Goal: Task Accomplishment & Management: Use online tool/utility

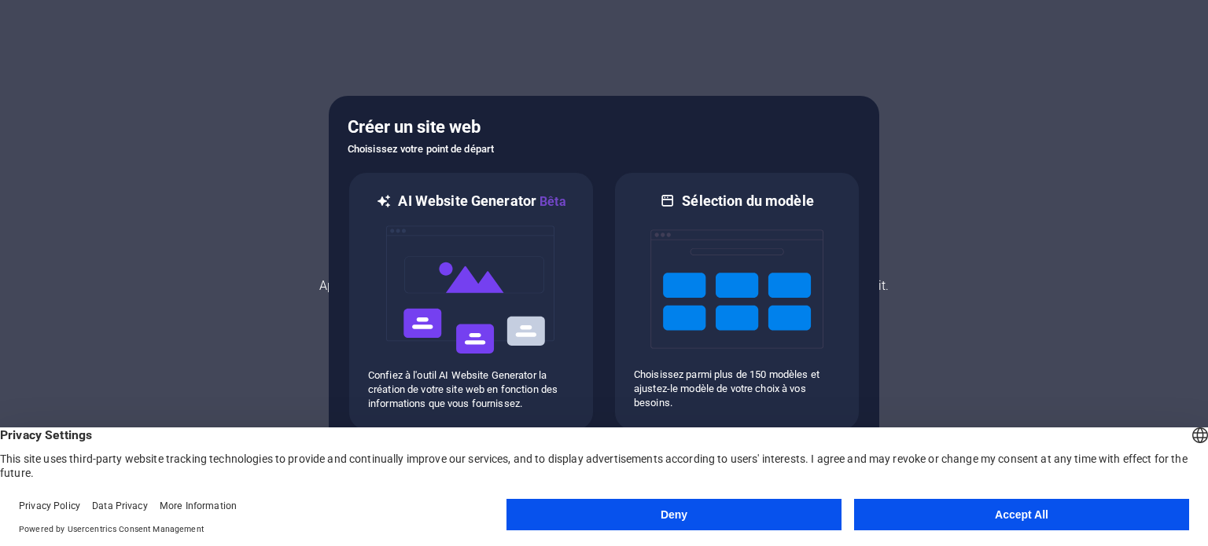
click at [894, 518] on button "Accept All" at bounding box center [1021, 514] width 335 height 31
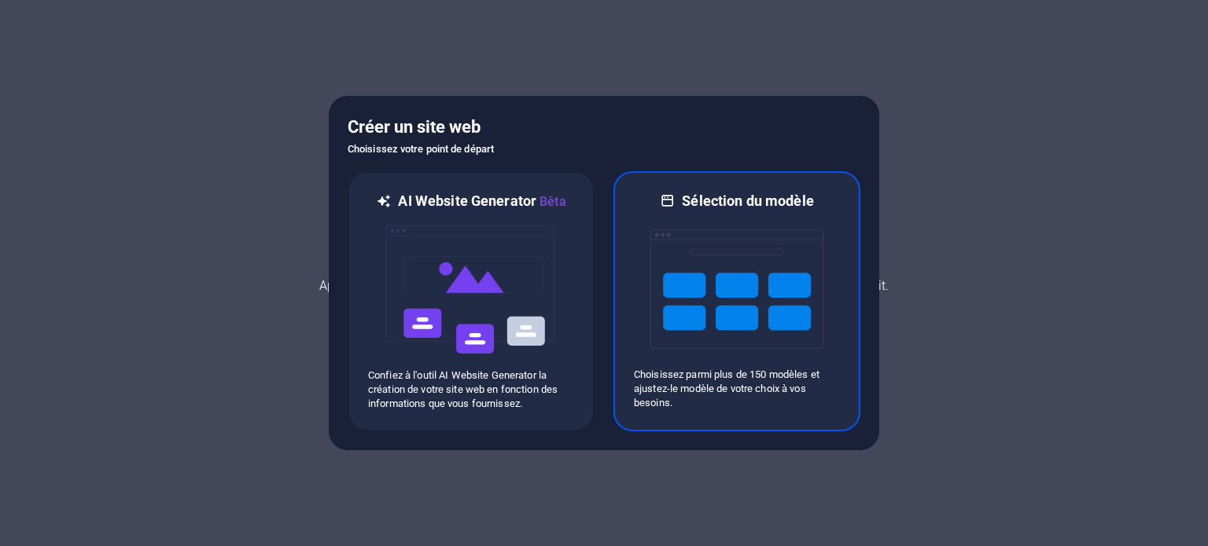
click at [709, 314] on img at bounding box center [736, 289] width 173 height 157
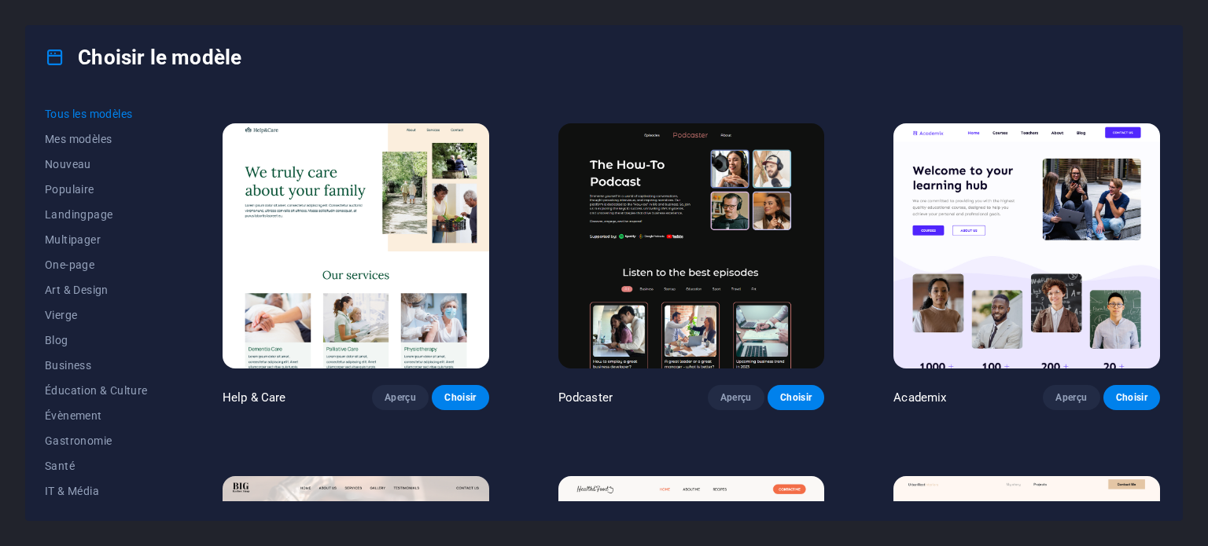
scroll to position [1396, 0]
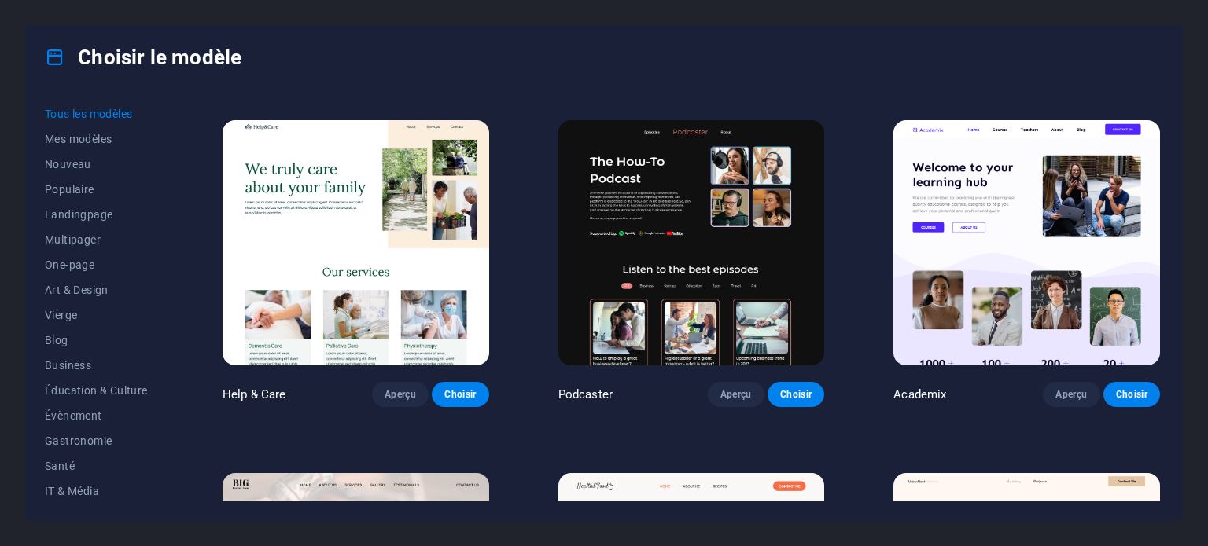
click at [713, 173] on img at bounding box center [691, 242] width 267 height 245
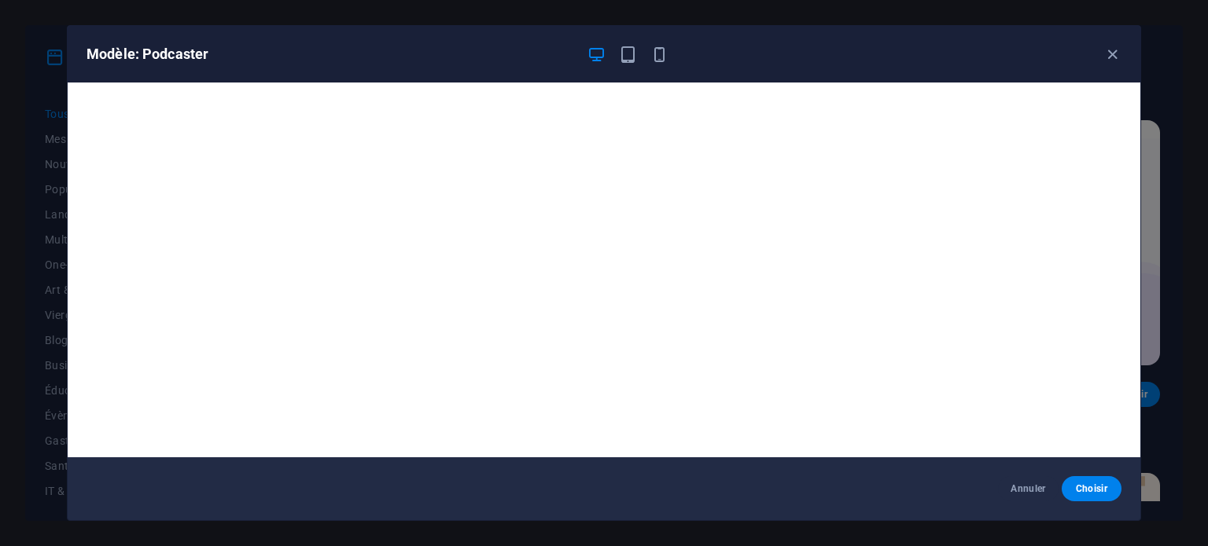
scroll to position [4, 0]
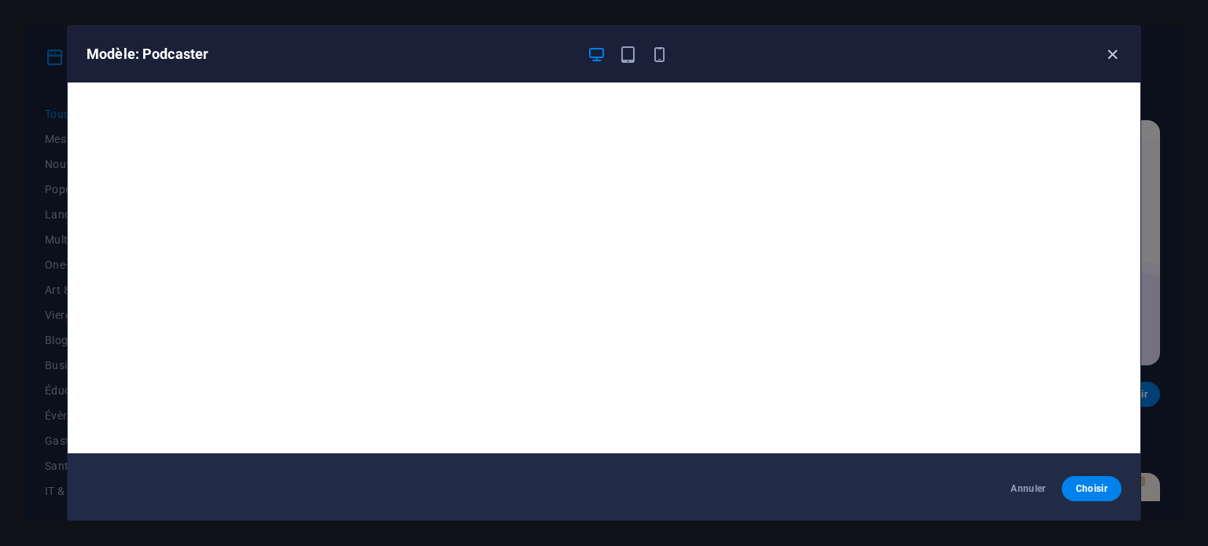
click at [1110, 57] on icon "button" at bounding box center [1112, 55] width 18 height 18
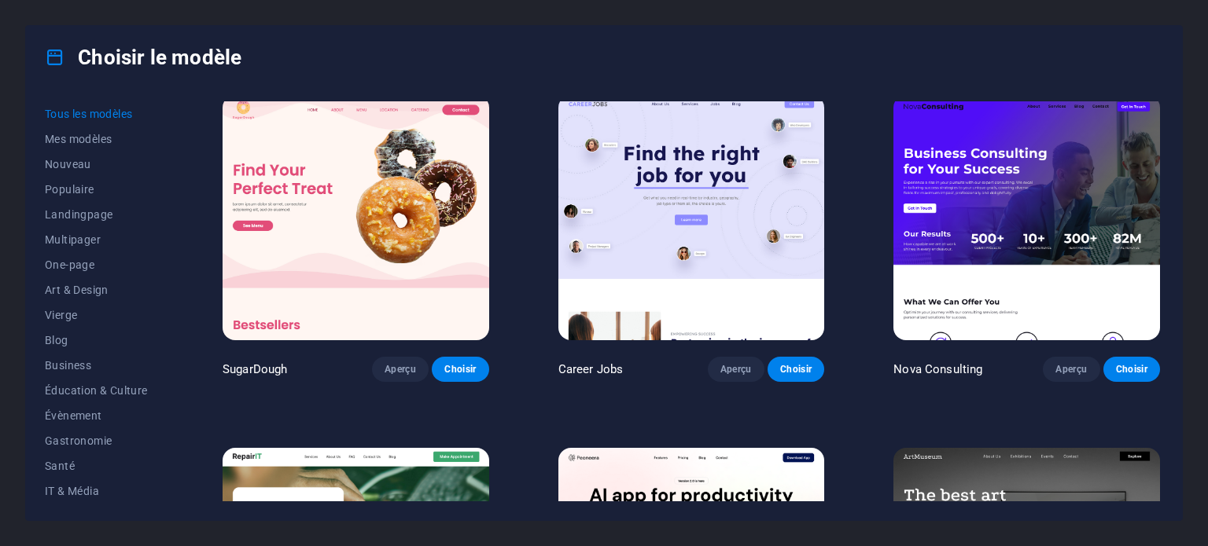
scroll to position [11, 0]
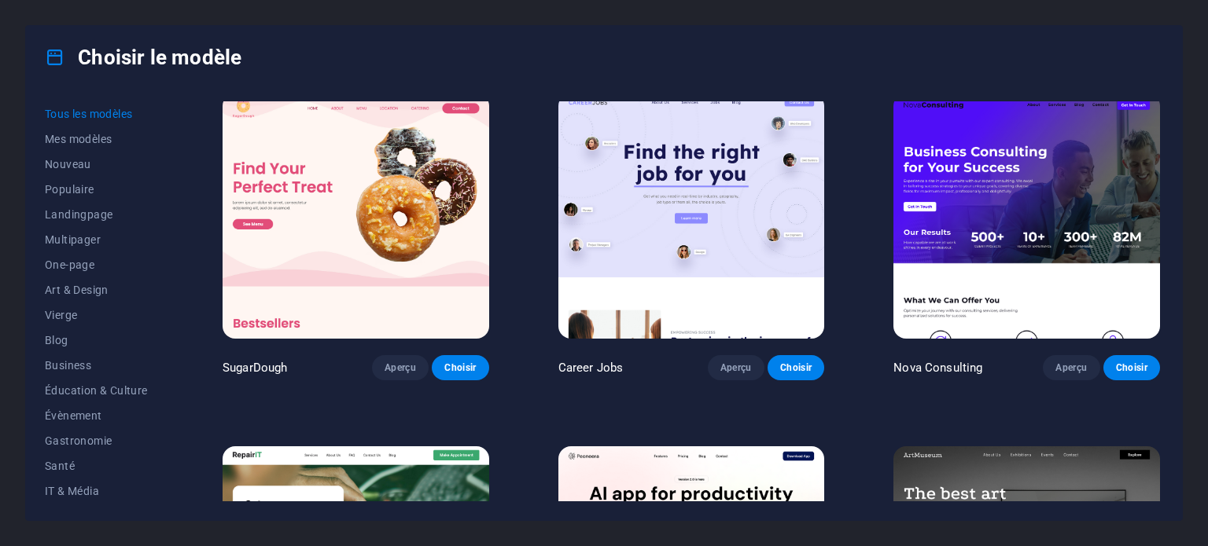
click at [1006, 177] on img at bounding box center [1026, 216] width 267 height 245
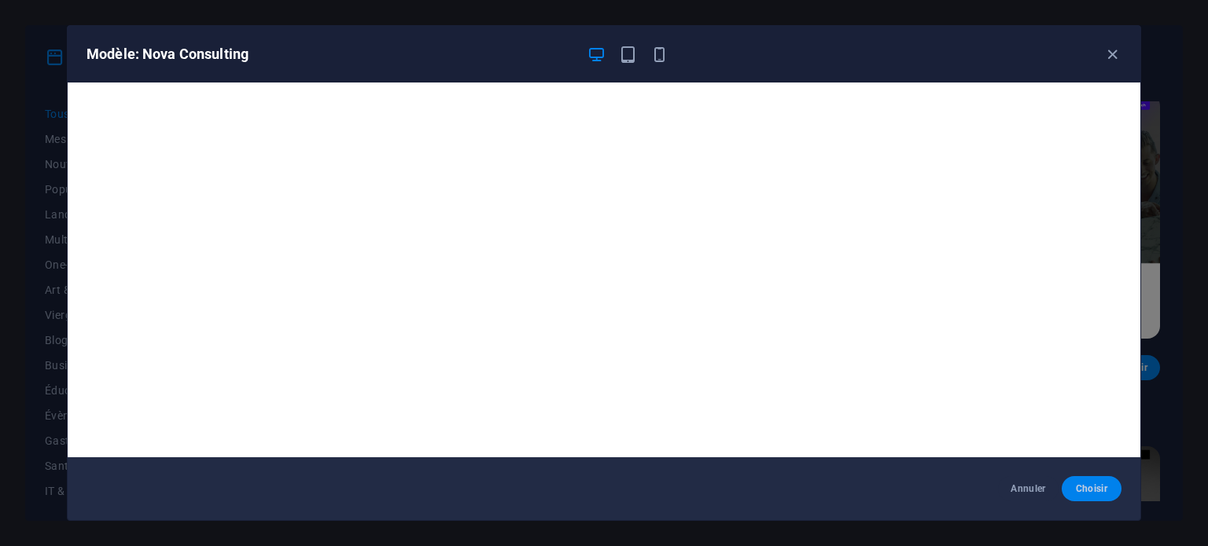
click at [1085, 490] on span "Choisir" at bounding box center [1091, 489] width 35 height 13
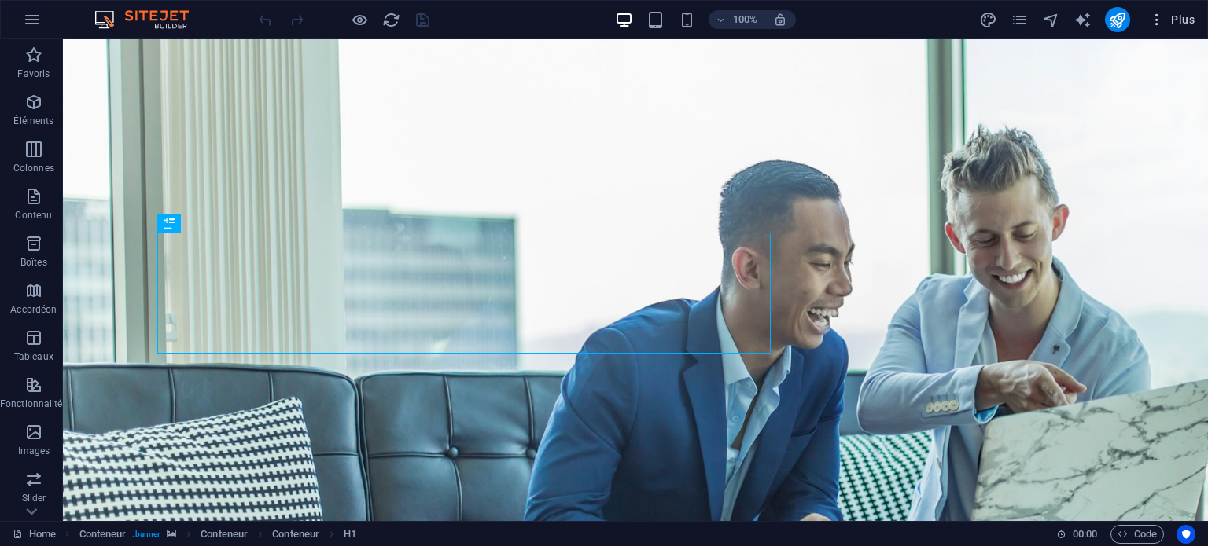
click at [1179, 21] on span "Plus" at bounding box center [1172, 20] width 46 height 16
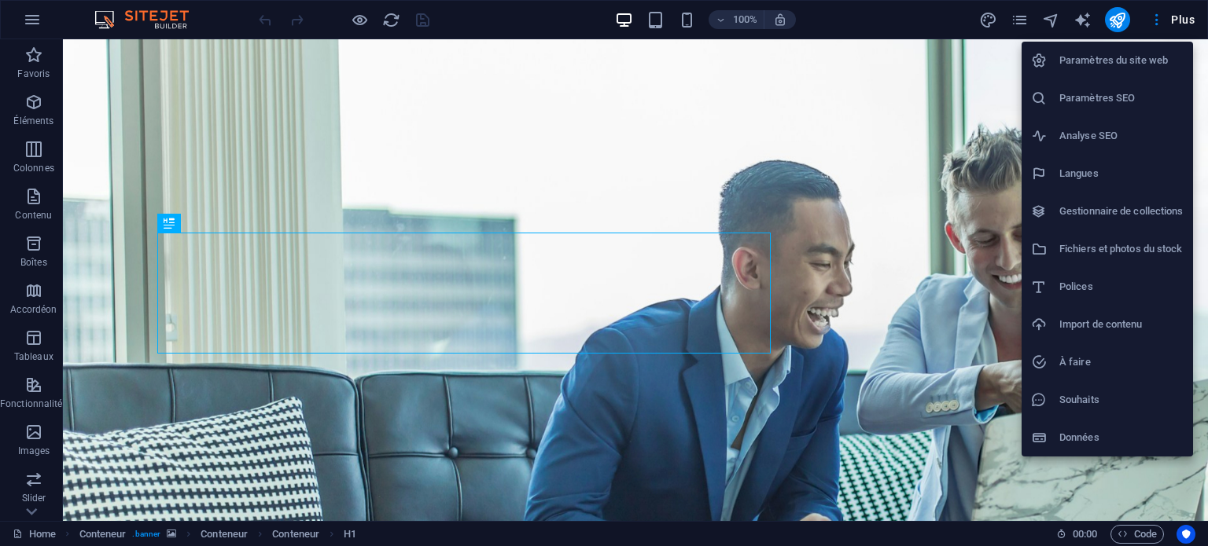
click at [454, 282] on div at bounding box center [604, 273] width 1208 height 546
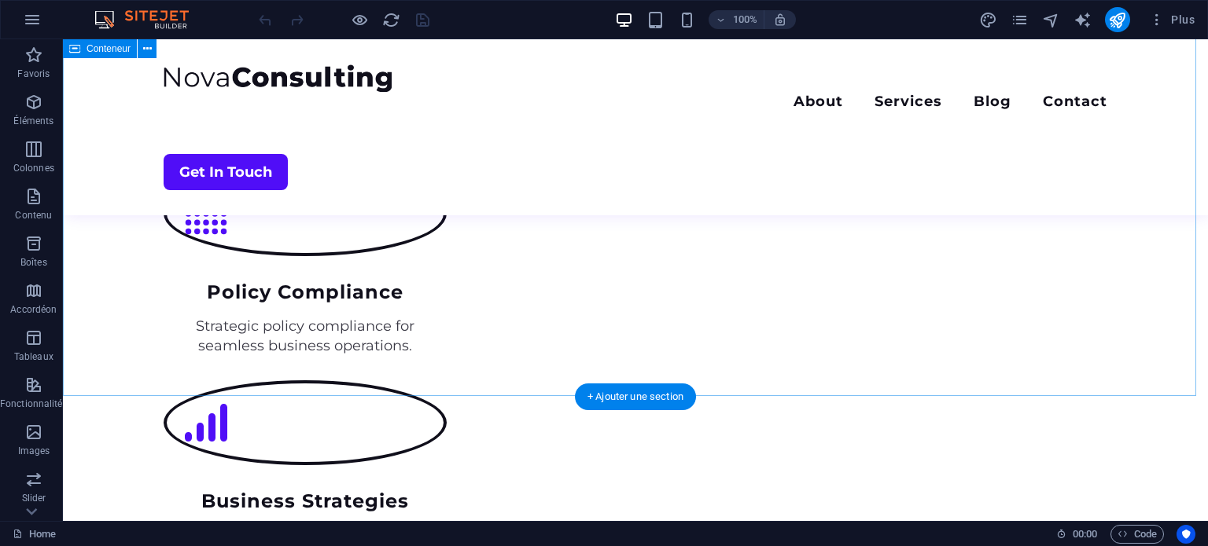
scroll to position [2446, 0]
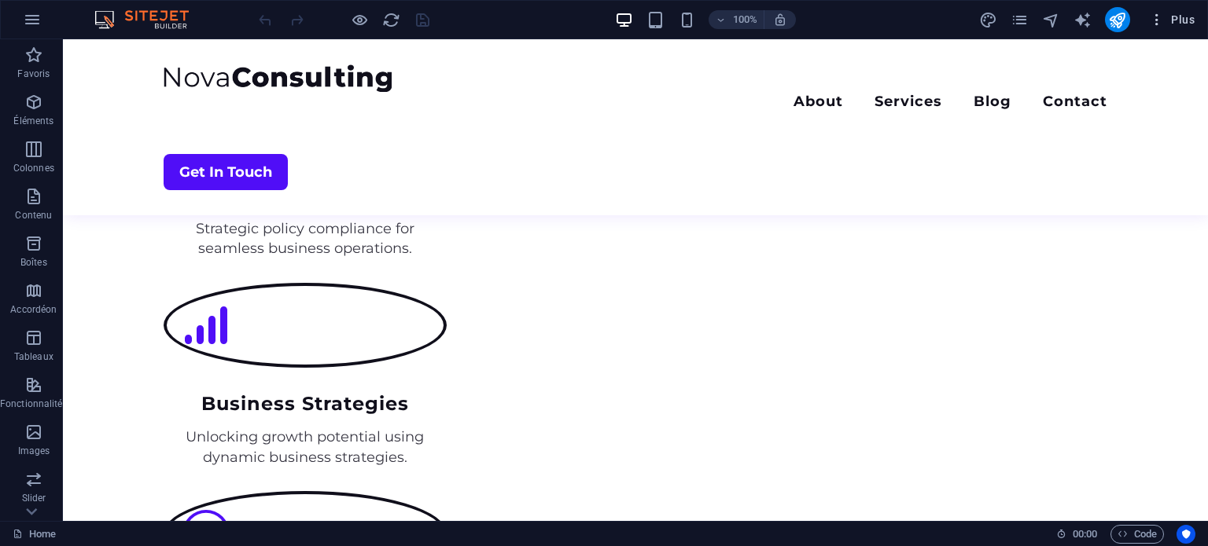
click at [1182, 16] on span "Plus" at bounding box center [1172, 20] width 46 height 16
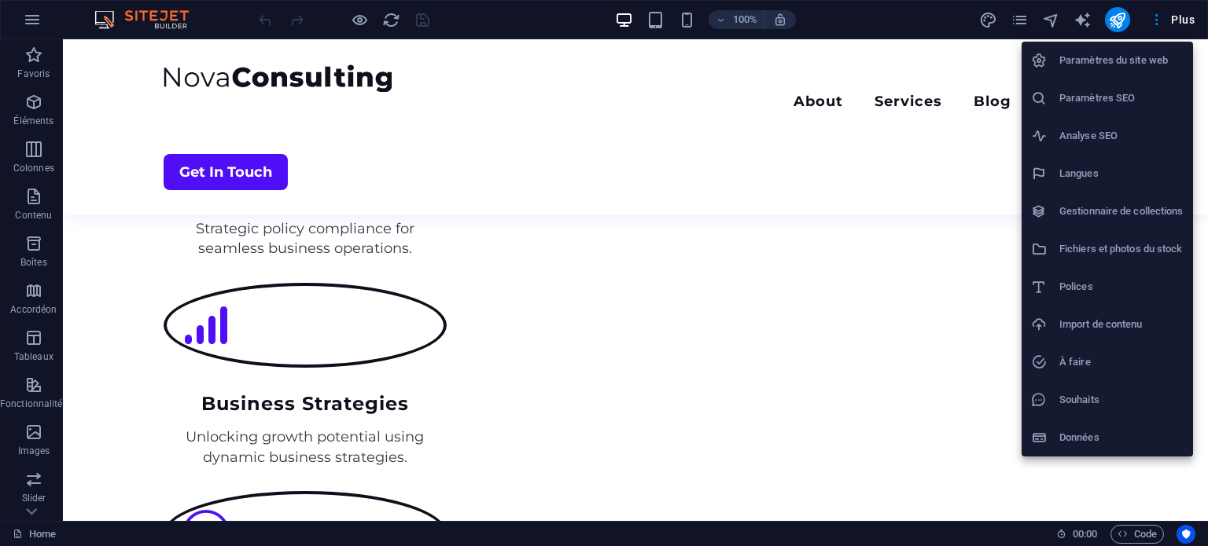
click at [1126, 19] on div at bounding box center [604, 273] width 1208 height 546
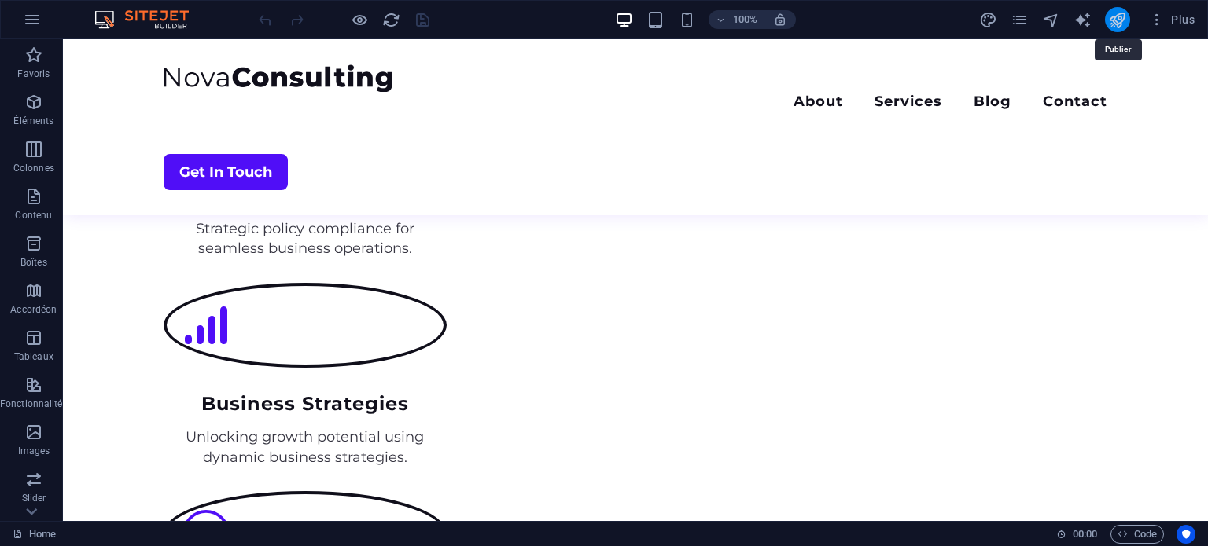
click at [1113, 20] on icon "publish" at bounding box center [1117, 20] width 18 height 18
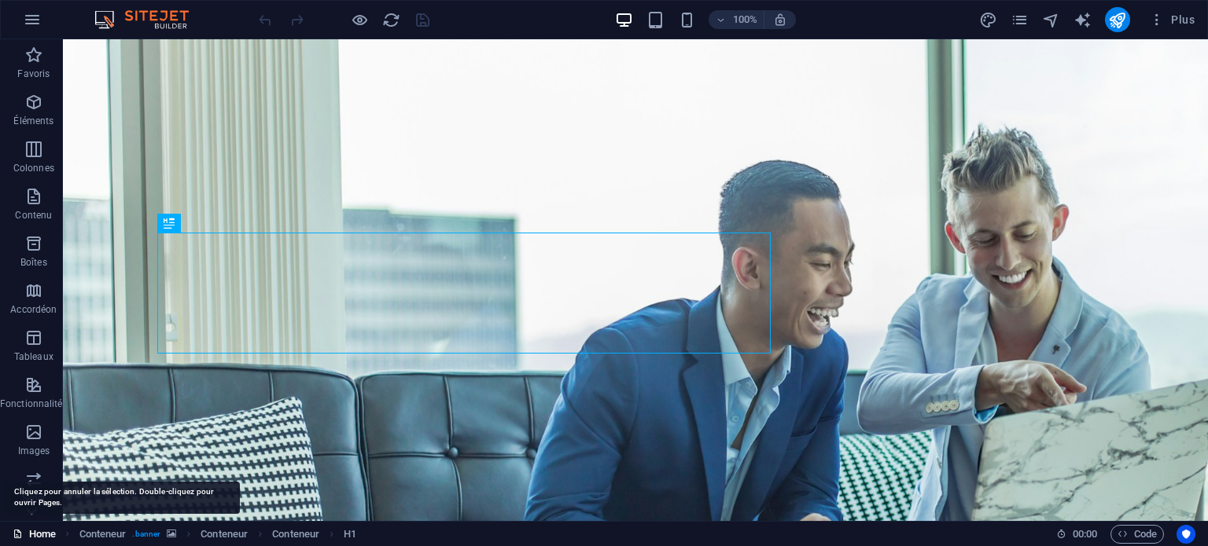
click at [40, 534] on link "Home" at bounding box center [34, 534] width 43 height 19
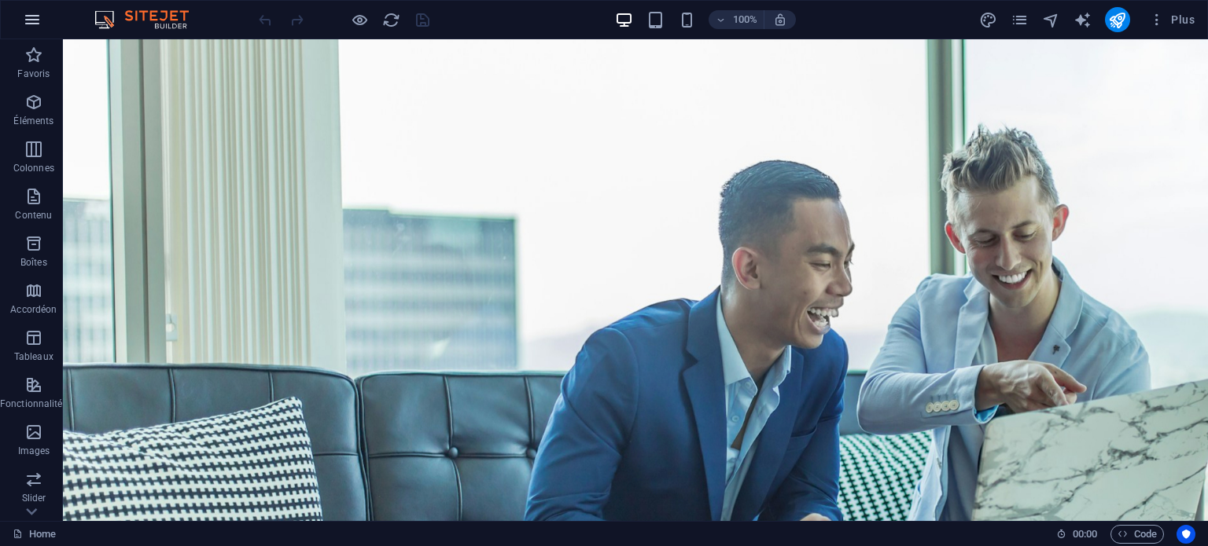
click at [33, 26] on icon "button" at bounding box center [32, 19] width 19 height 19
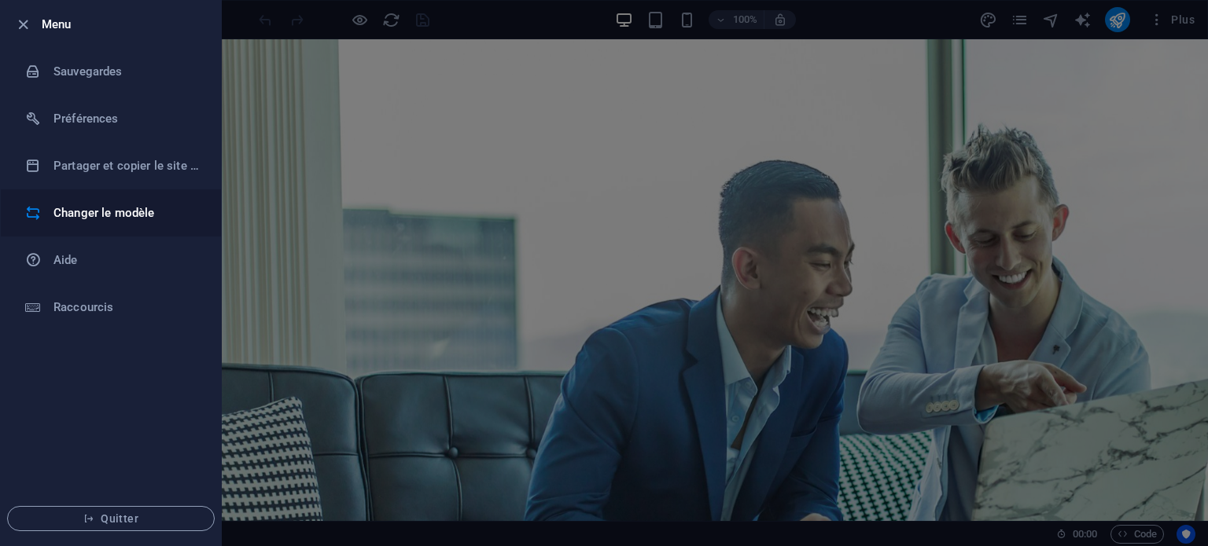
click at [112, 217] on h6 "Changer le modèle" at bounding box center [125, 213] width 145 height 19
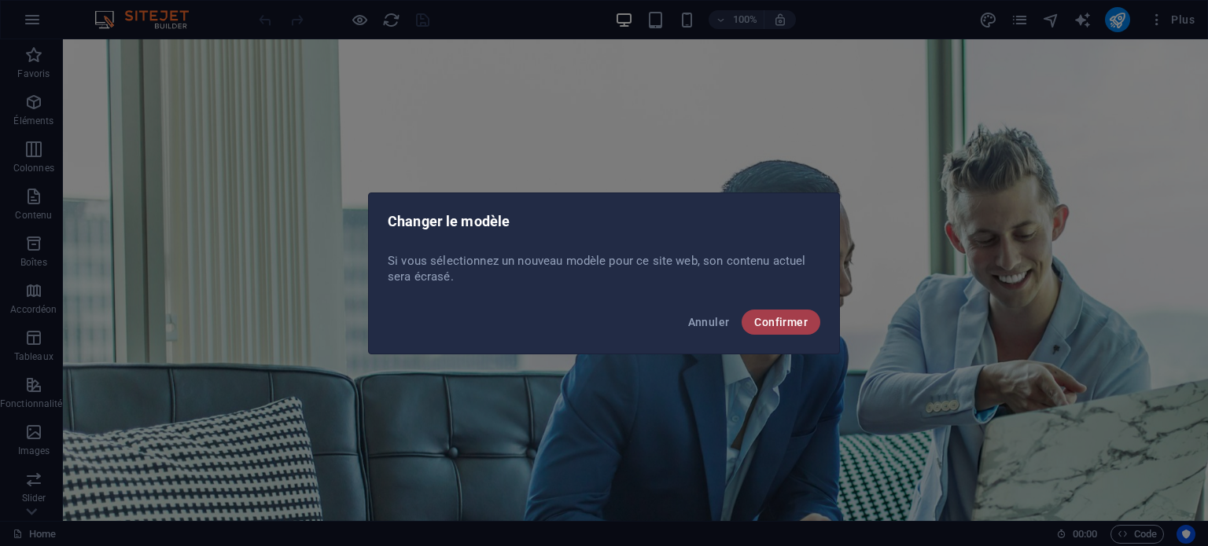
click at [752, 324] on button "Confirmer" at bounding box center [780, 322] width 79 height 25
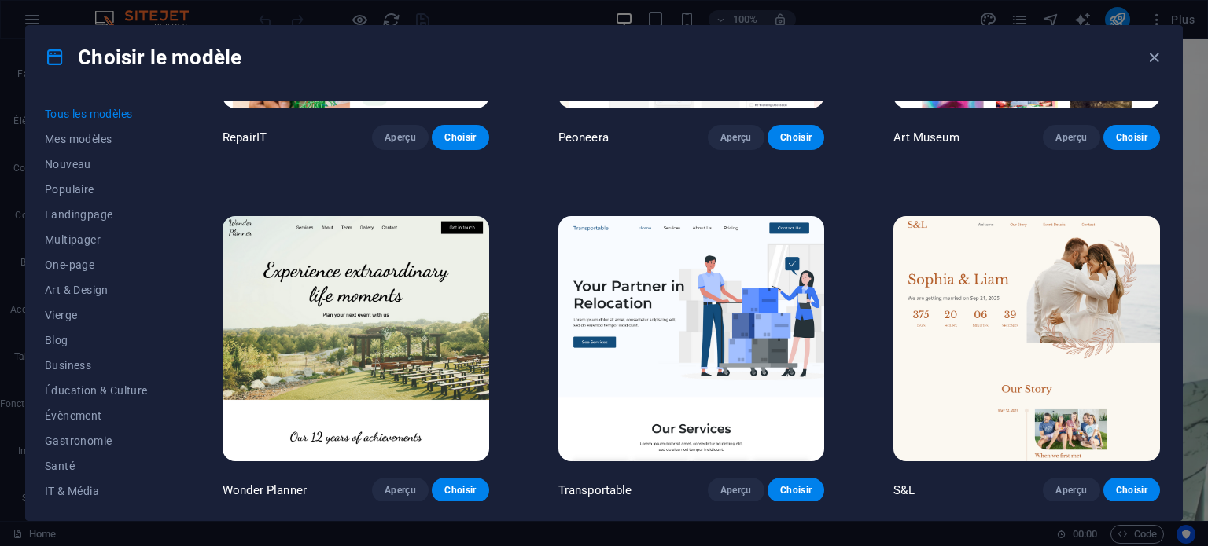
scroll to position [594, 0]
click at [820, 281] on img at bounding box center [691, 338] width 267 height 245
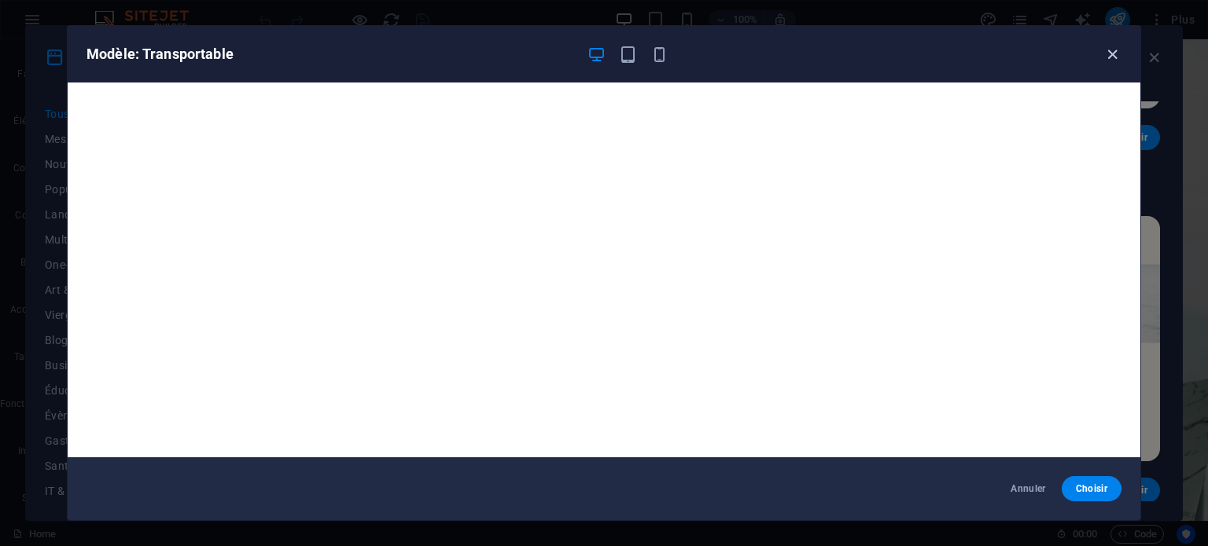
click at [1112, 54] on icon "button" at bounding box center [1112, 55] width 18 height 18
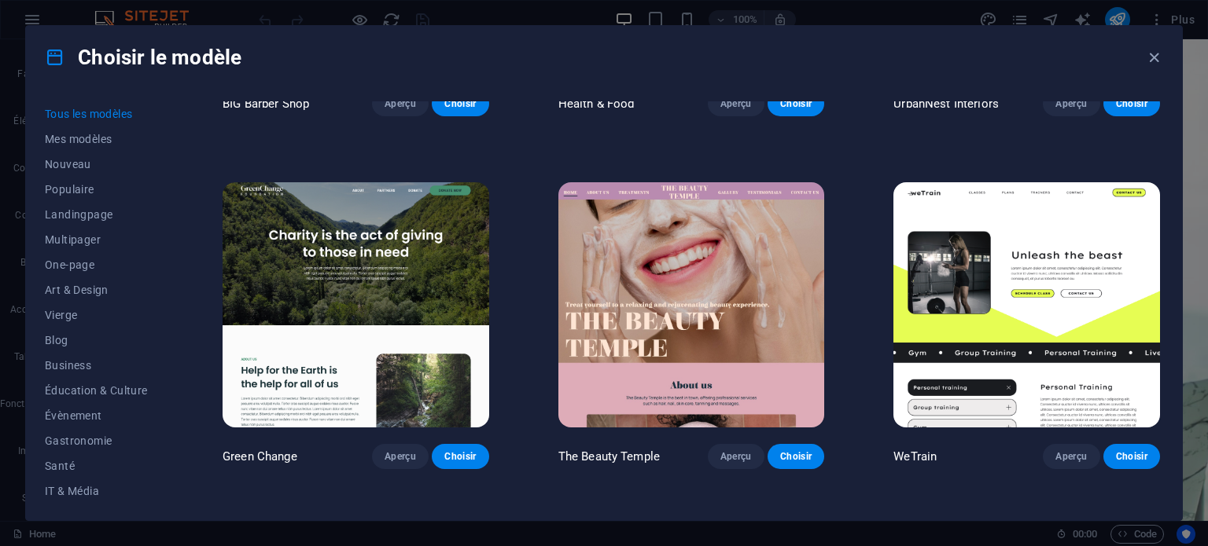
scroll to position [2041, 0]
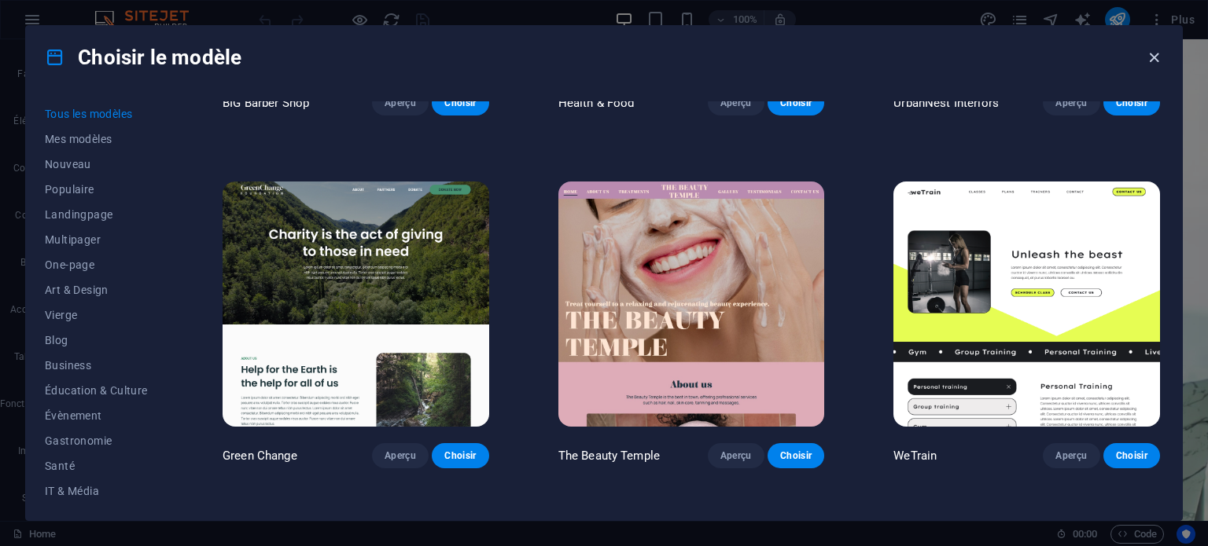
click at [1157, 59] on icon "button" at bounding box center [1154, 58] width 18 height 18
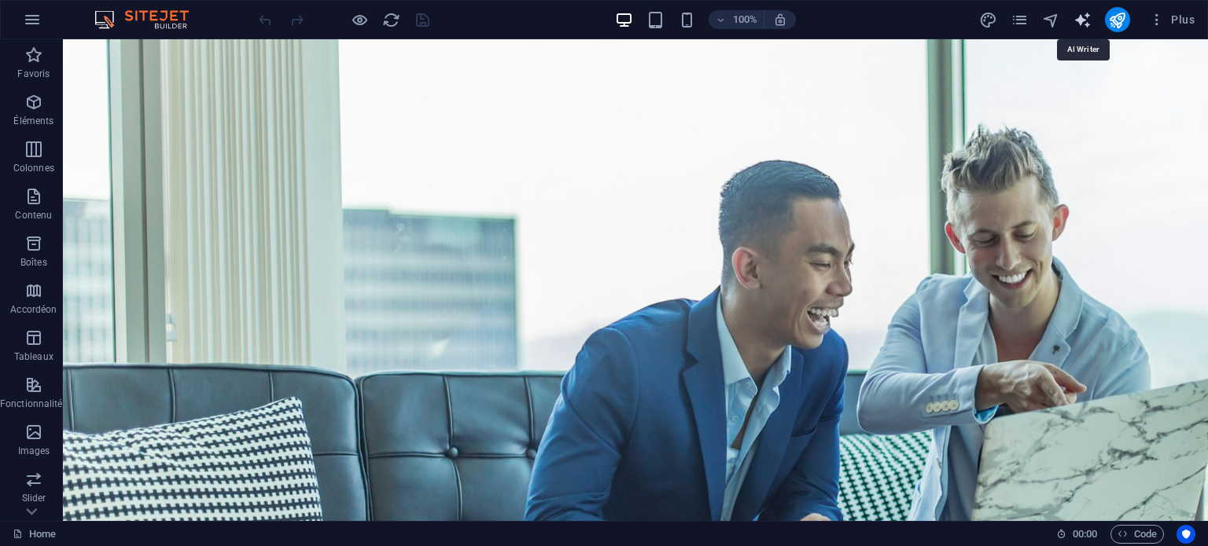
click at [1081, 19] on icon "text_generator" at bounding box center [1082, 20] width 18 height 18
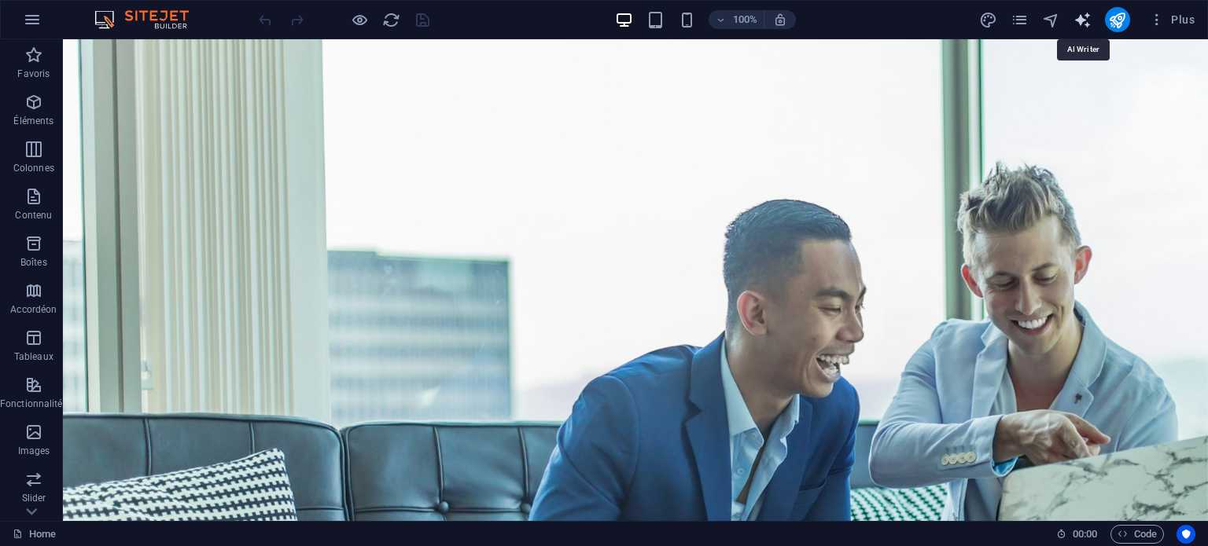
select select "English"
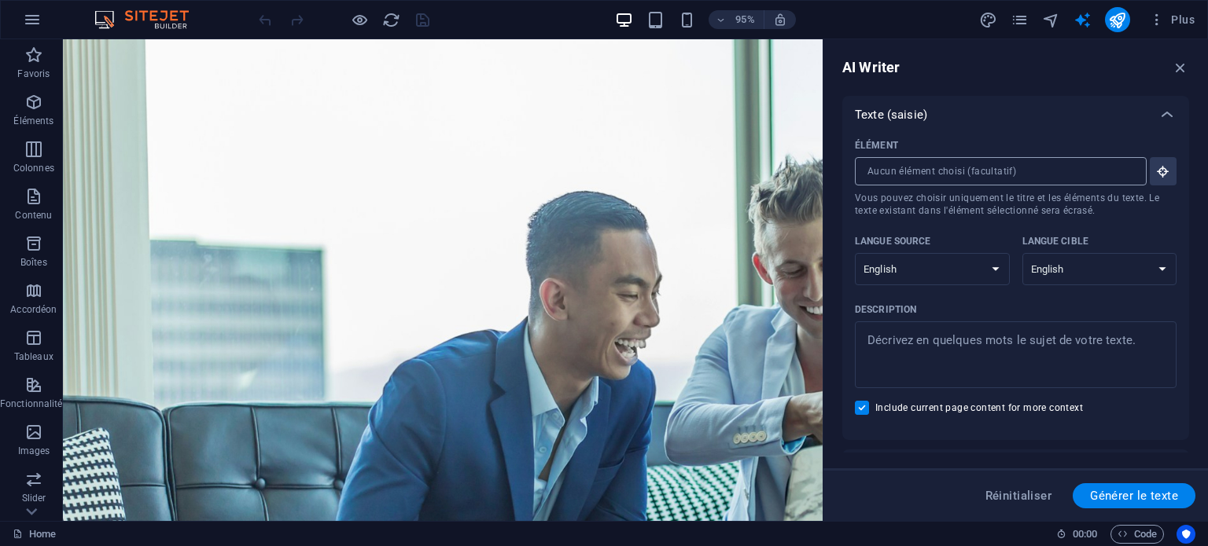
click at [910, 172] on input "Élément ​ Vous pouvez choisir uniquement le titre et les éléments du texte. Le …" at bounding box center [995, 171] width 281 height 28
click at [895, 264] on select "Albanian Arabic Armenian Awadhi Azerbaijani Bashkir Basque Belarusian Bengali B…" at bounding box center [932, 269] width 155 height 32
type textarea "x"
click at [902, 336] on textarea "Description x ​" at bounding box center [1015, 354] width 306 height 51
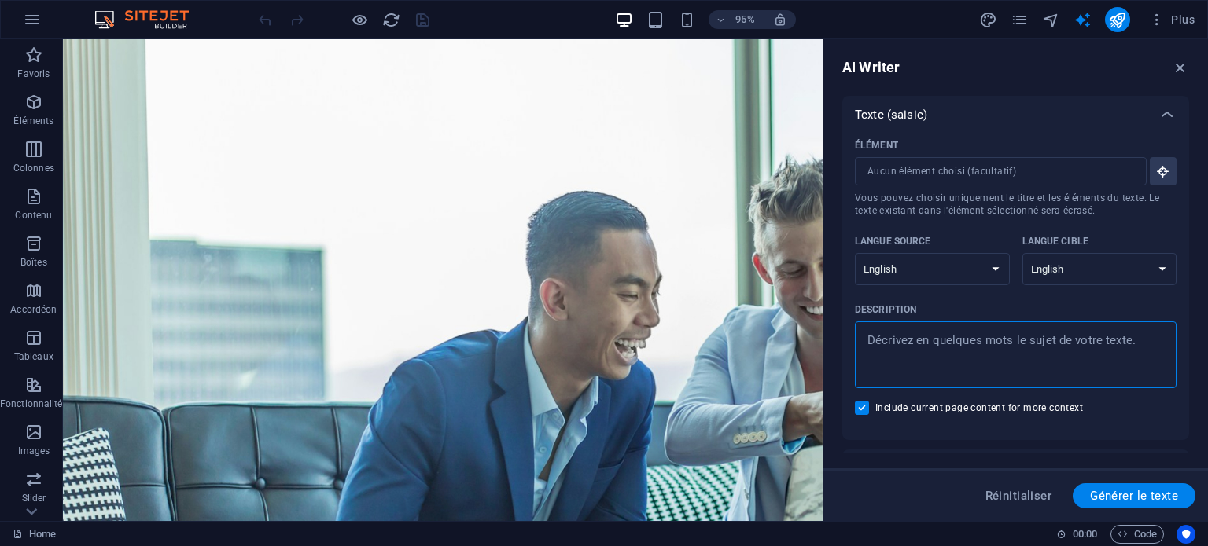
type textarea "S"
type textarea "x"
type textarea "Si"
type textarea "x"
type textarea "Sit"
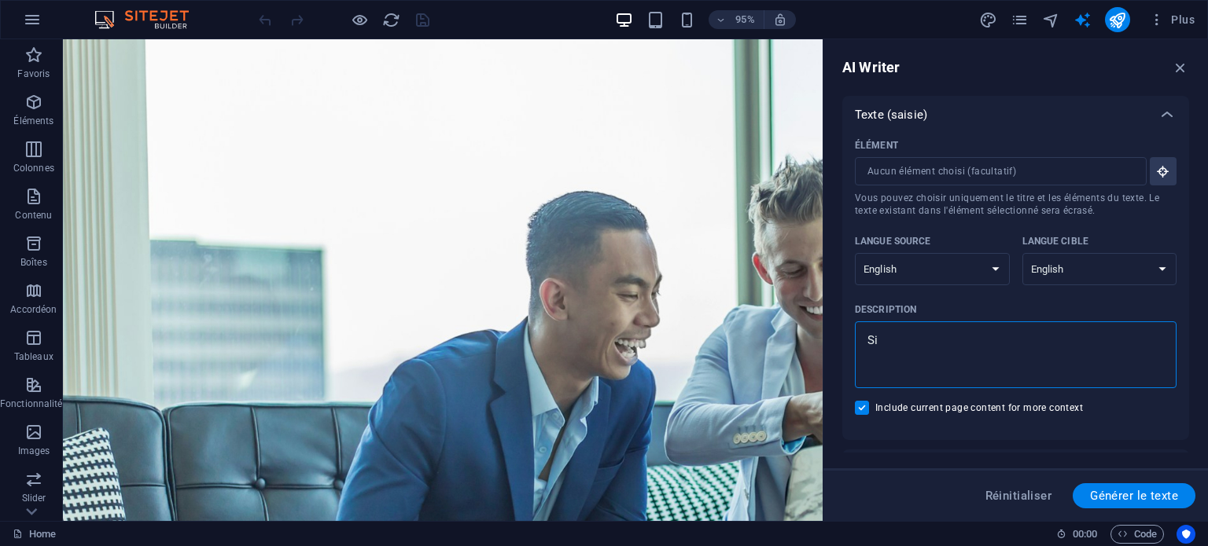
type textarea "x"
type textarea "Site"
type textarea "x"
type textarea "Site"
type textarea "x"
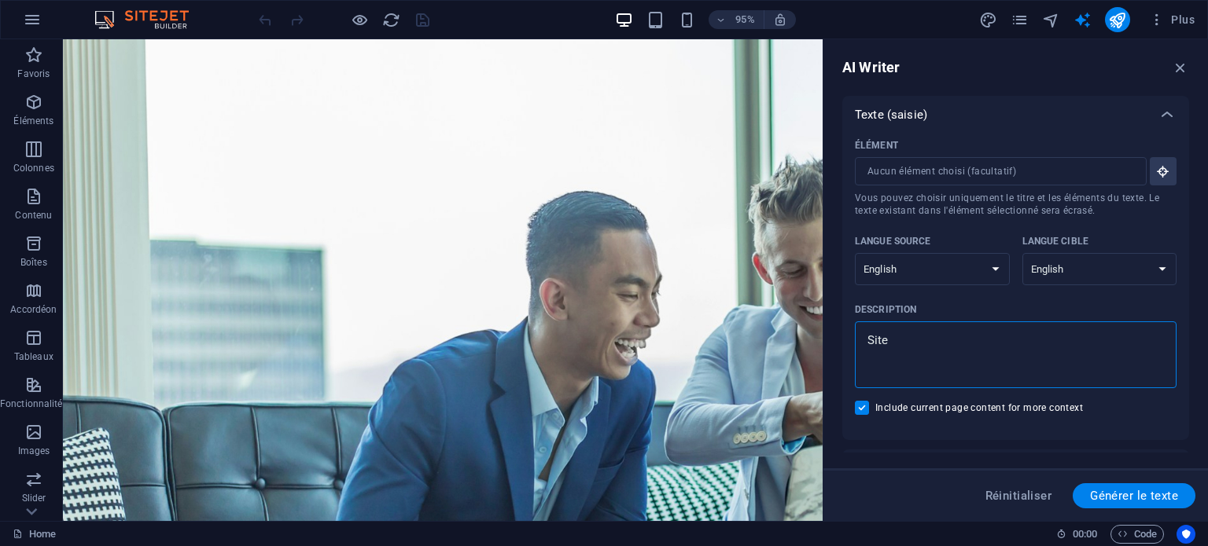
type textarea "Site p"
type textarea "x"
type textarea "Site po"
type textarea "x"
type textarea "Site pou"
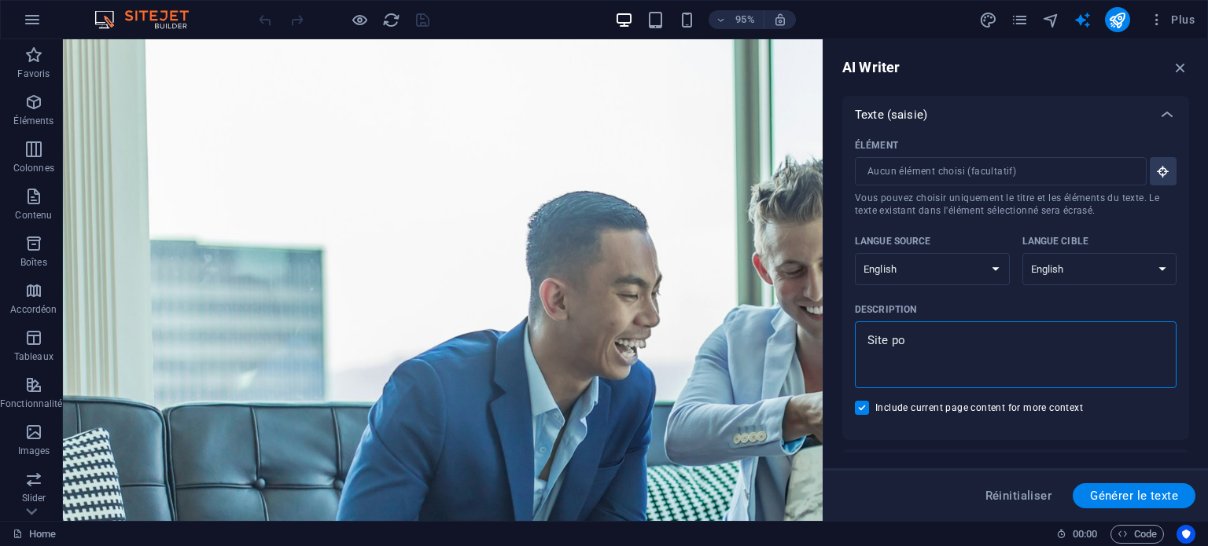
type textarea "x"
type textarea "Site pour"
type textarea "x"
type textarea "Site pour"
type textarea "x"
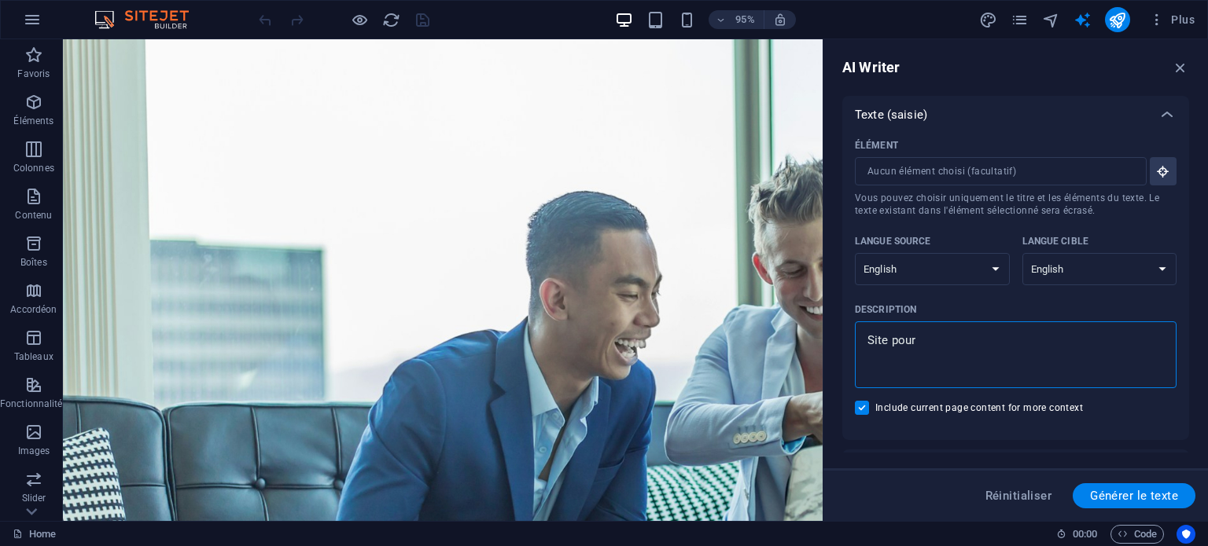
type textarea "Site pour A"
type textarea "x"
type textarea "Site pour AH"
type textarea "x"
type textarea "Site pour AHO"
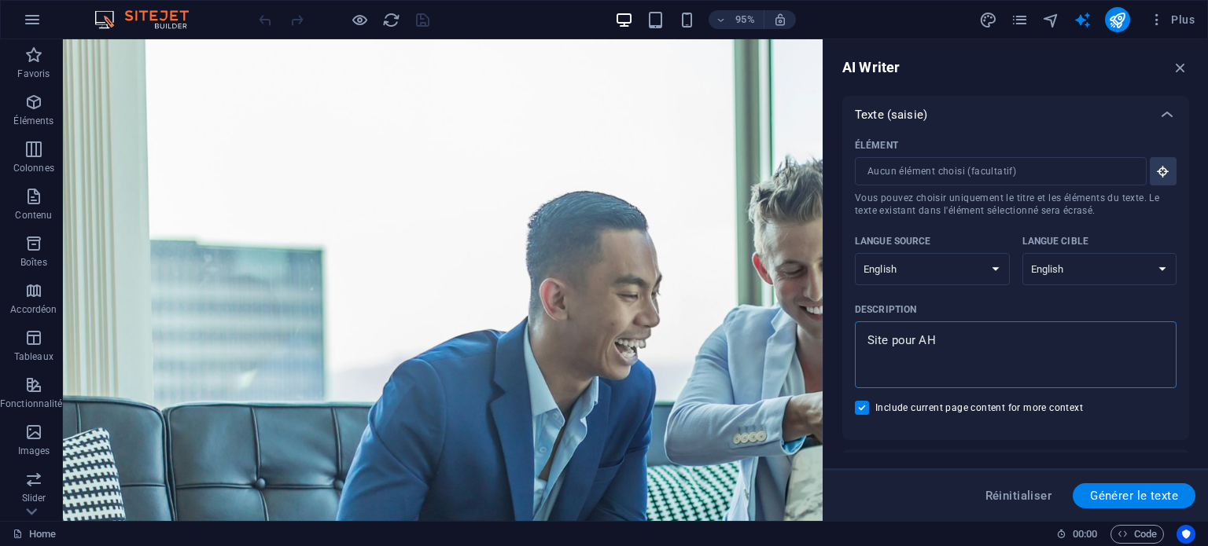
type textarea "x"
type textarea "Site pour AHOK"
type textarea "x"
type textarea "Site pour AHOKO"
type textarea "x"
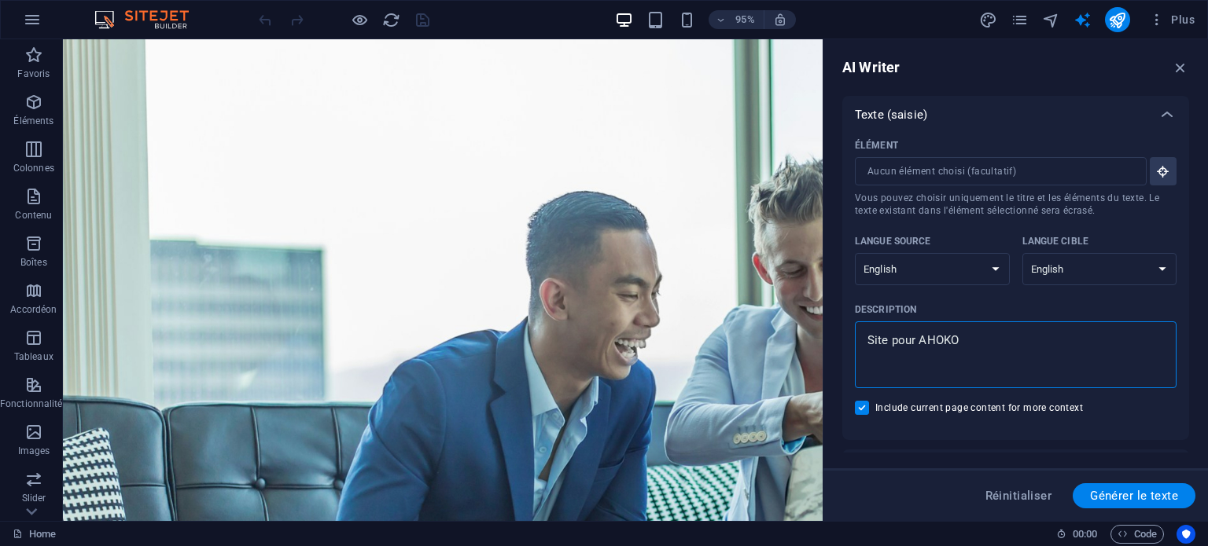
type textarea "Site pour AHOKO"
type textarea "x"
type textarea "Site pour AHOKO r"
type textarea "x"
type textarea "Site pour AHOKO re"
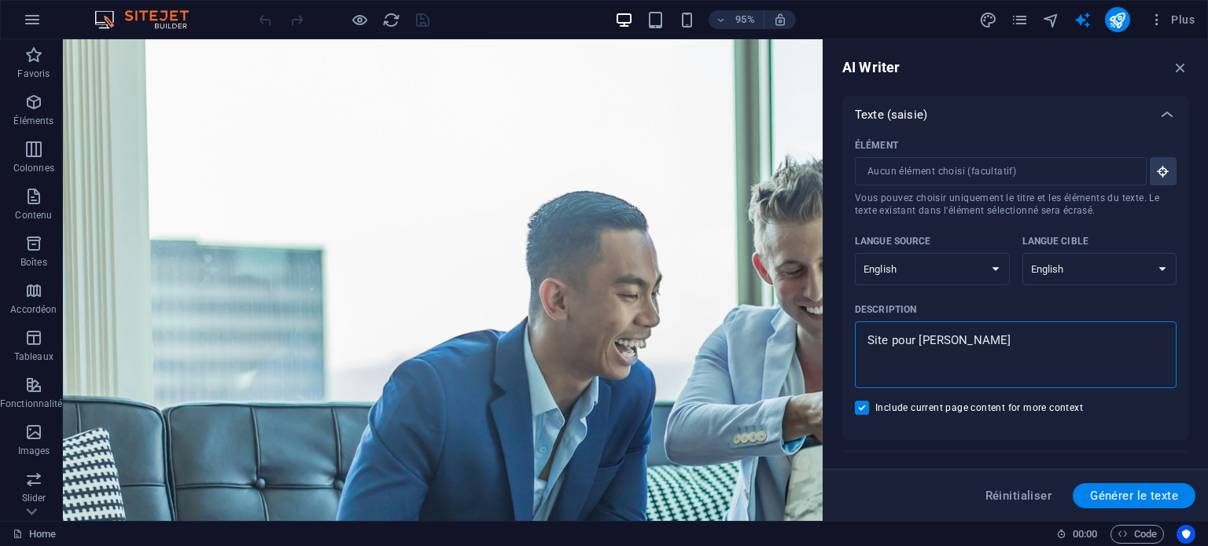
type textarea "x"
type textarea "Site pour AHOKO ren"
type textarea "x"
type textarea "Site pour AHOKO rent"
type textarea "x"
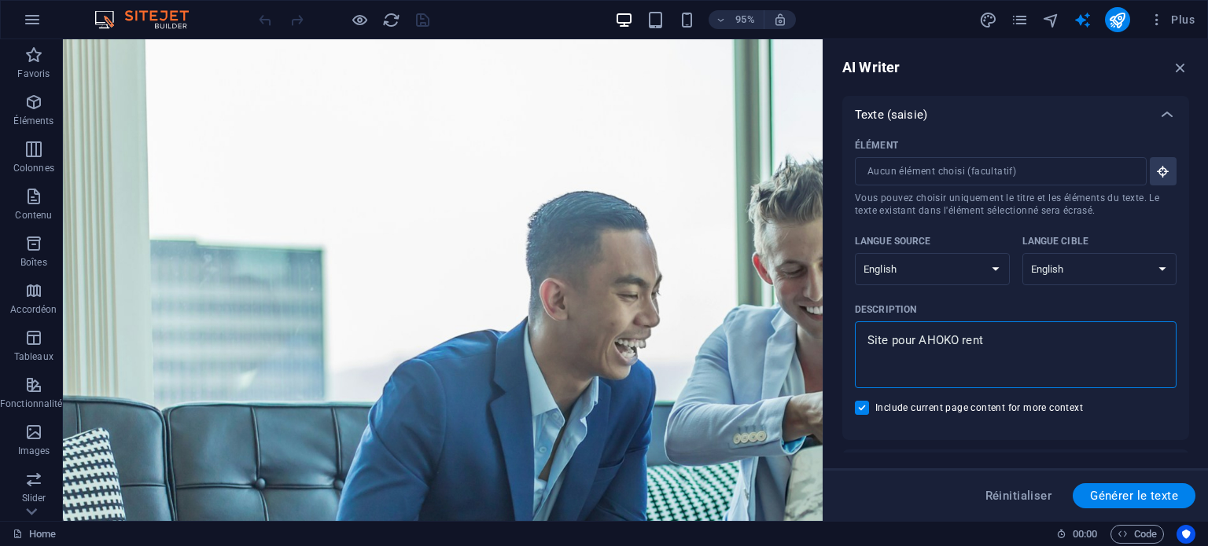
type textarea "Site pour AHOKO rent"
type textarea "x"
type textarea "Site pour AHOKO rent p"
type textarea "x"
type textarea "Site pour AHOKO rent po"
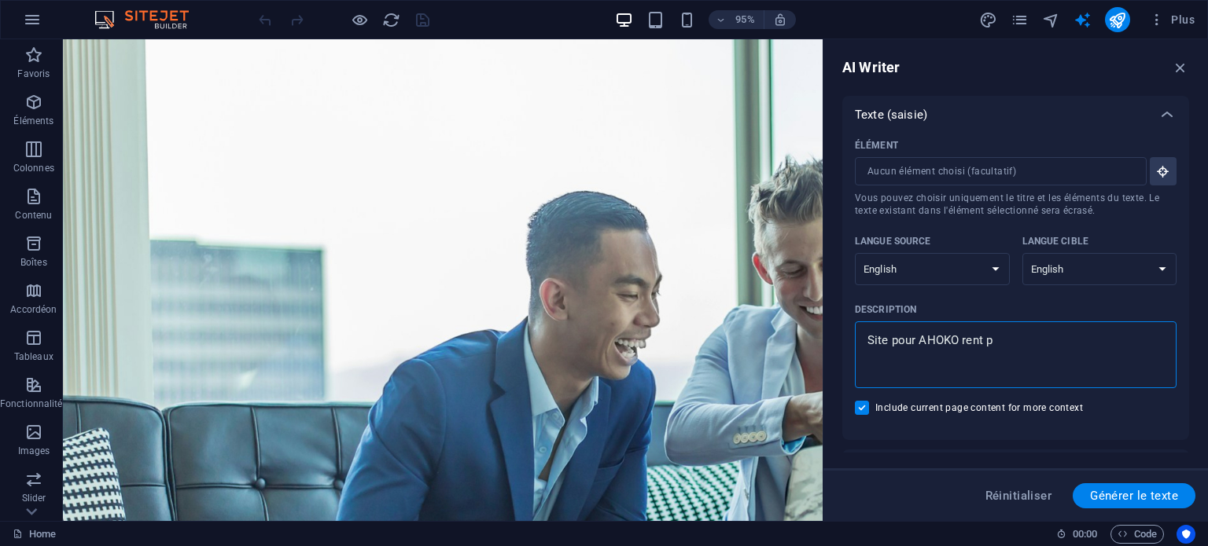
type textarea "x"
type textarea "Site pour AHOKO rent pou"
type textarea "x"
type textarea "Site pour AHOKO rent pour"
type textarea "x"
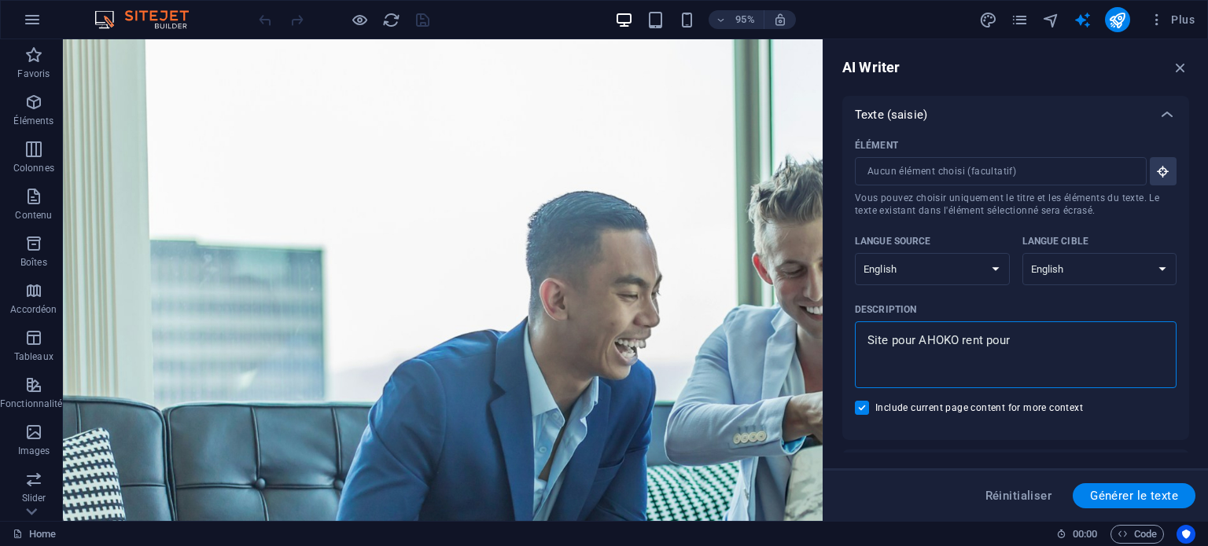
type textarea "Site pour AHOKO rent pour"
type textarea "x"
type textarea "Site pour AHOKO rent pour l"
type textarea "x"
type textarea "Site pour AHOKO rent pour la"
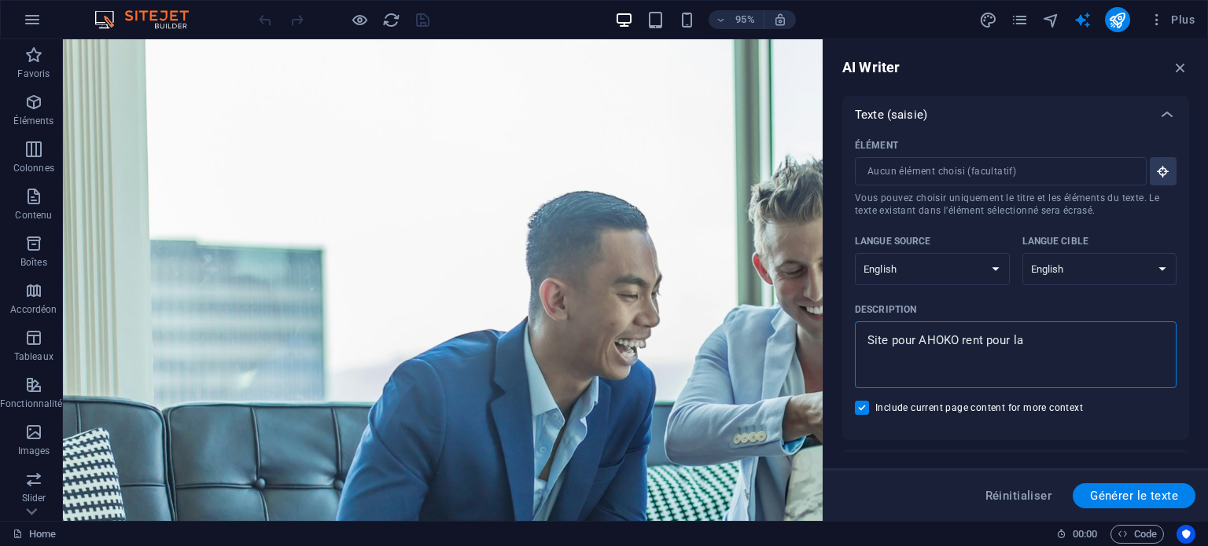
type textarea "x"
type textarea "Site pour AHOKO rent pour la"
type textarea "x"
type textarea "Site pour AHOKO rent pour la l"
type textarea "x"
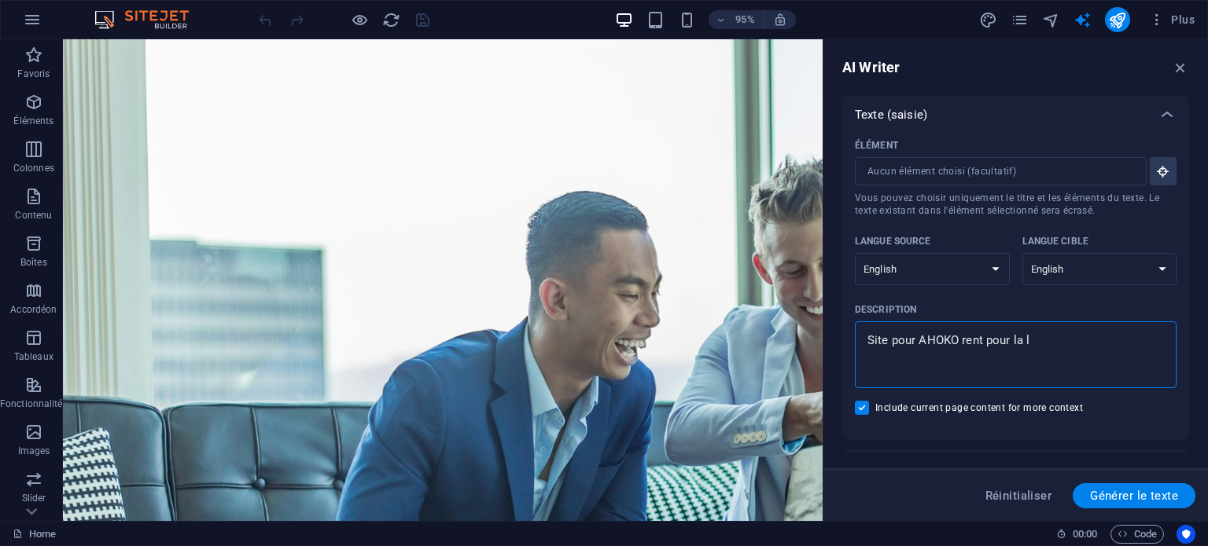
type textarea "Site pour AHOKO rent pour la lo"
type textarea "x"
type textarea "Site pour AHOKO rent pour la loc"
type textarea "x"
type textarea "Site pour AHOKO rent pour la loca"
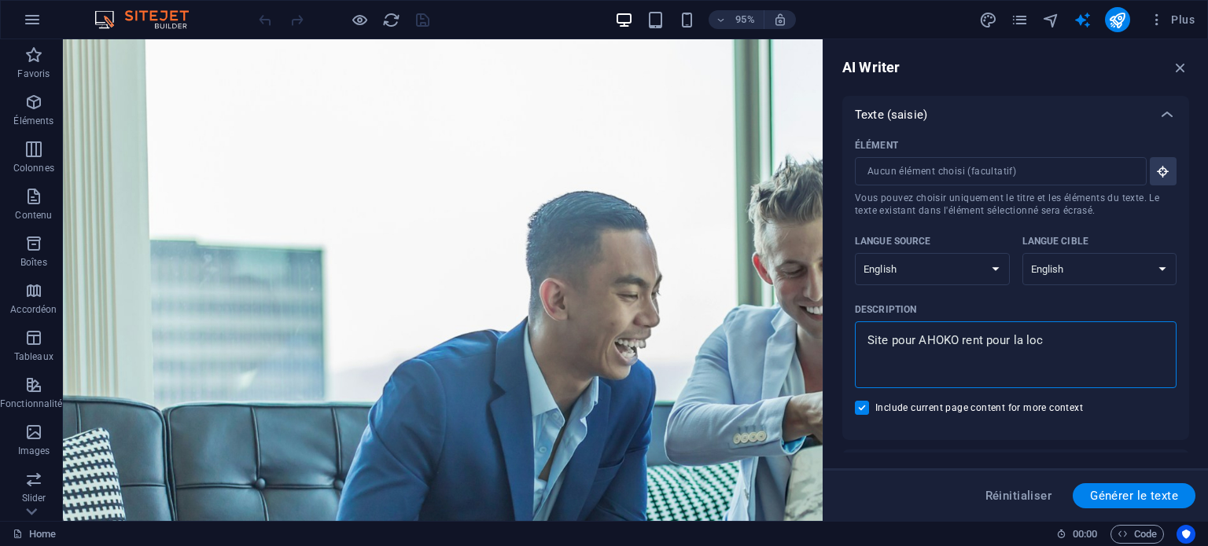
type textarea "x"
type textarea "Site pour AHOKO rent pour la locat"
type textarea "x"
type textarea "Site pour AHOKO rent pour la locati"
type textarea "x"
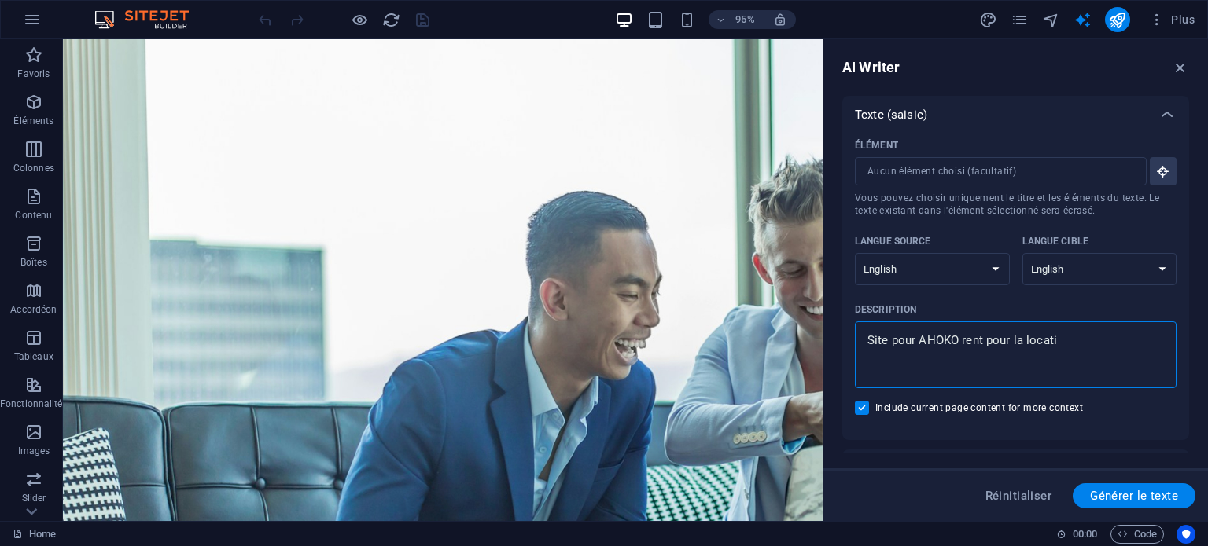
type textarea "Site pour AHOKO rent pour la locatio"
type textarea "x"
type textarea "Site pour AHOKO rent pour la location"
type textarea "x"
type textarea "Site pour AHOKO rent pour la location"
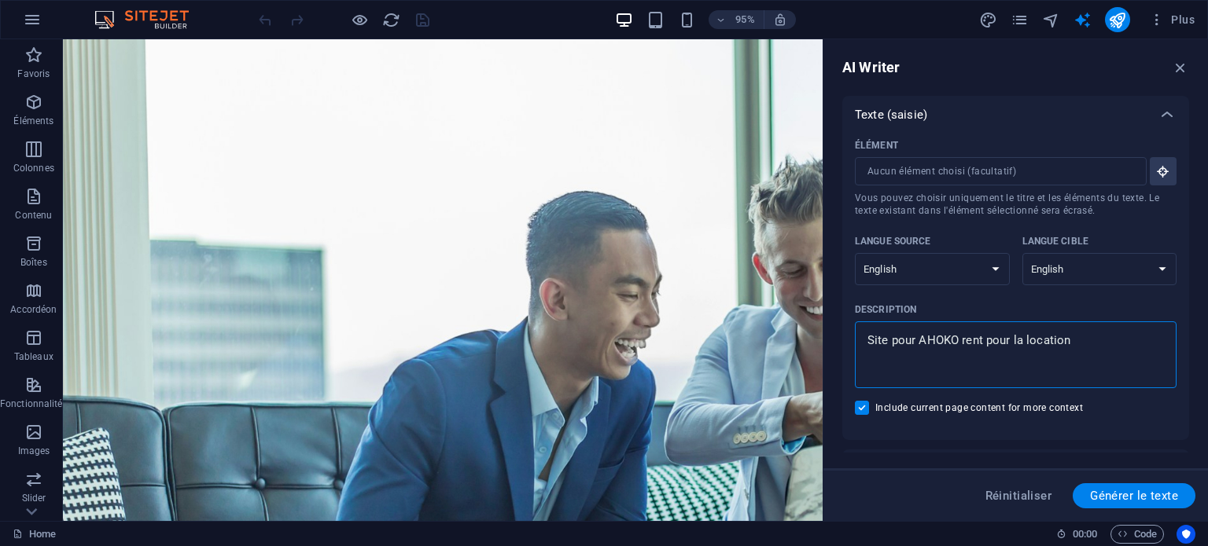
type textarea "x"
type textarea "Site pour AHOKO rent pour la location d"
type textarea "x"
type textarea "Site pour AHOKO rent pour la location de"
type textarea "x"
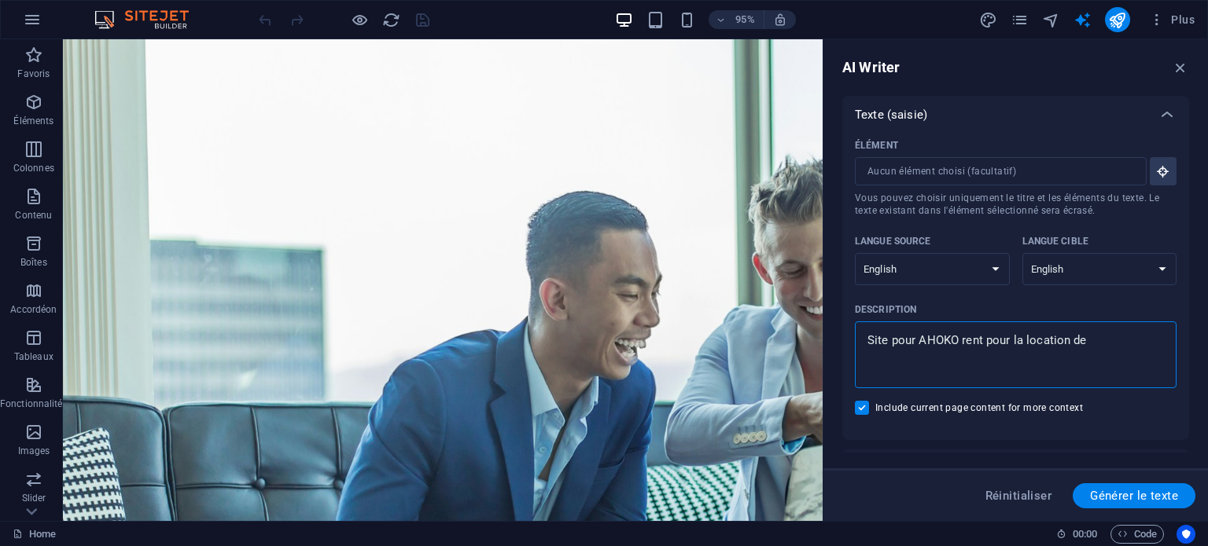
type textarea "Site pour AHOKO rent pour la location des"
type textarea "x"
type textarea "Site pour AHOKO rent pour la location des"
type textarea "x"
type textarea "Site pour AHOKO rent pour la location des v"
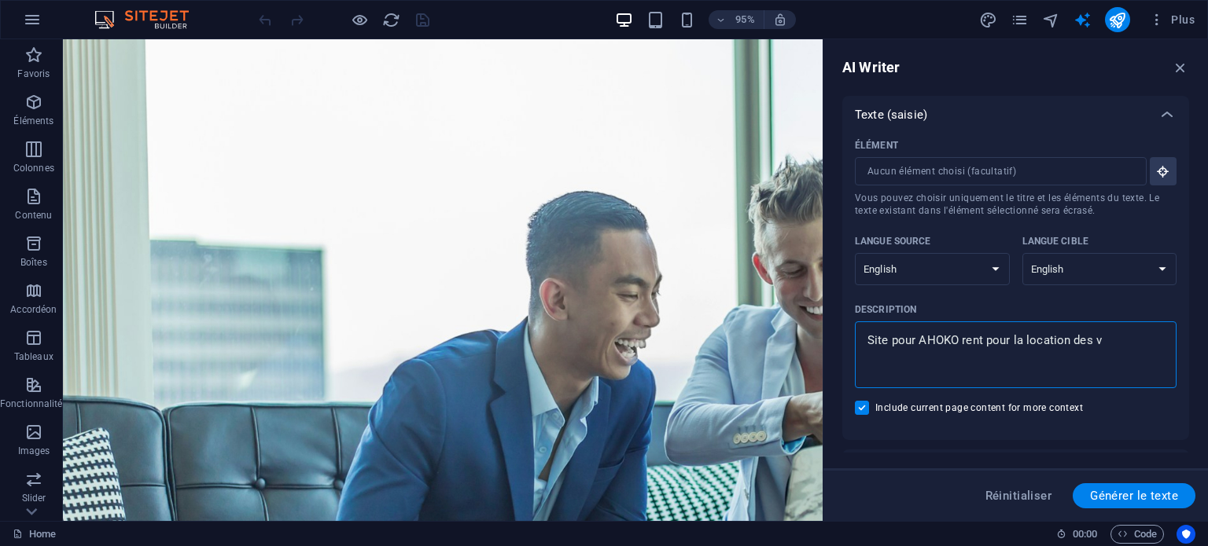
type textarea "x"
type textarea "Site pour AHOKO rent pour la location des vo"
type textarea "x"
type textarea "Site pour AHOKO rent pour la location des voi"
type textarea "x"
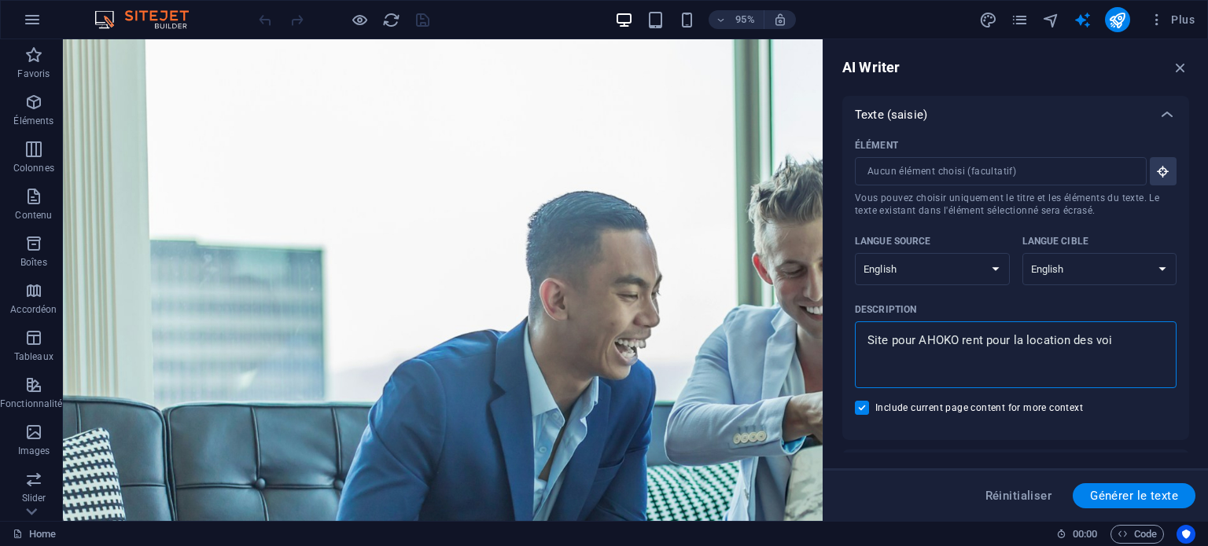
type textarea "Site pour AHOKO rent pour la location des voit"
type textarea "x"
type textarea "Site pour AHOKO rent pour la location des voitu"
type textarea "x"
type textarea "Site pour AHOKO rent pour la location des voitur"
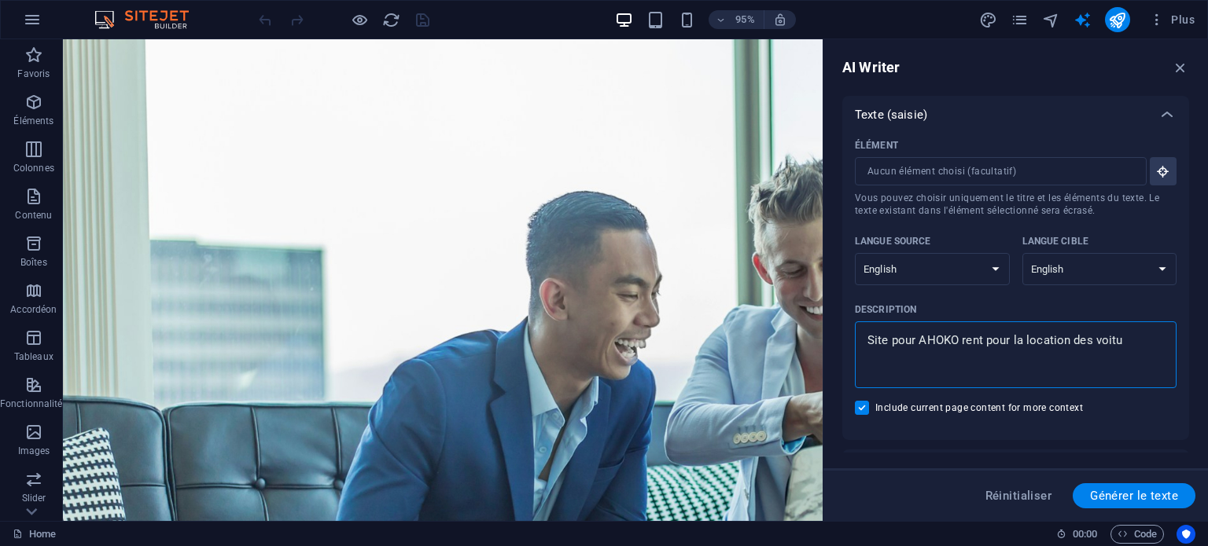
type textarea "x"
type textarea "Site pour AHOKO rent pour la location des voiture"
type textarea "x"
type textarea "Site pour AHOKO rent pour la location des voitures"
type textarea "x"
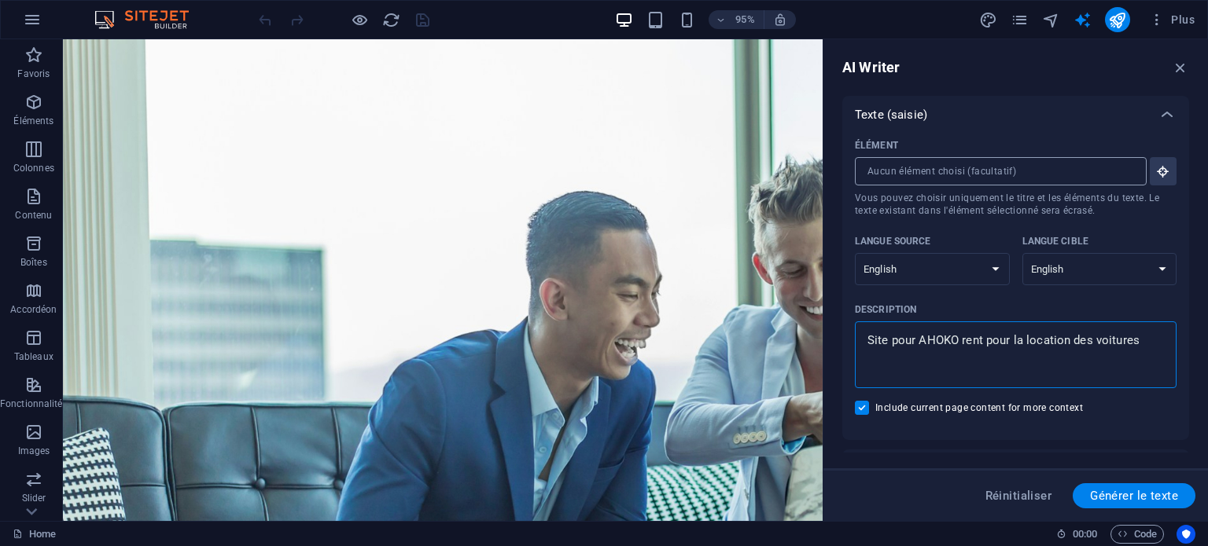
type textarea "Site pour AHOKO rent pour la location des voitures"
type textarea "x"
click at [935, 170] on input "Élément ​ Vous pouvez choisir uniquement le titre et les éléments du texte. Le …" at bounding box center [995, 171] width 281 height 28
click at [1083, 261] on select "Albanian Arabic Armenian Awadhi Azerbaijani Bashkir Basque Belarusian Bengali B…" at bounding box center [1099, 269] width 155 height 32
click at [950, 273] on select "Albanian Arabic Armenian Awadhi Azerbaijani Bashkir Basque Belarusian Bengali B…" at bounding box center [932, 269] width 155 height 32
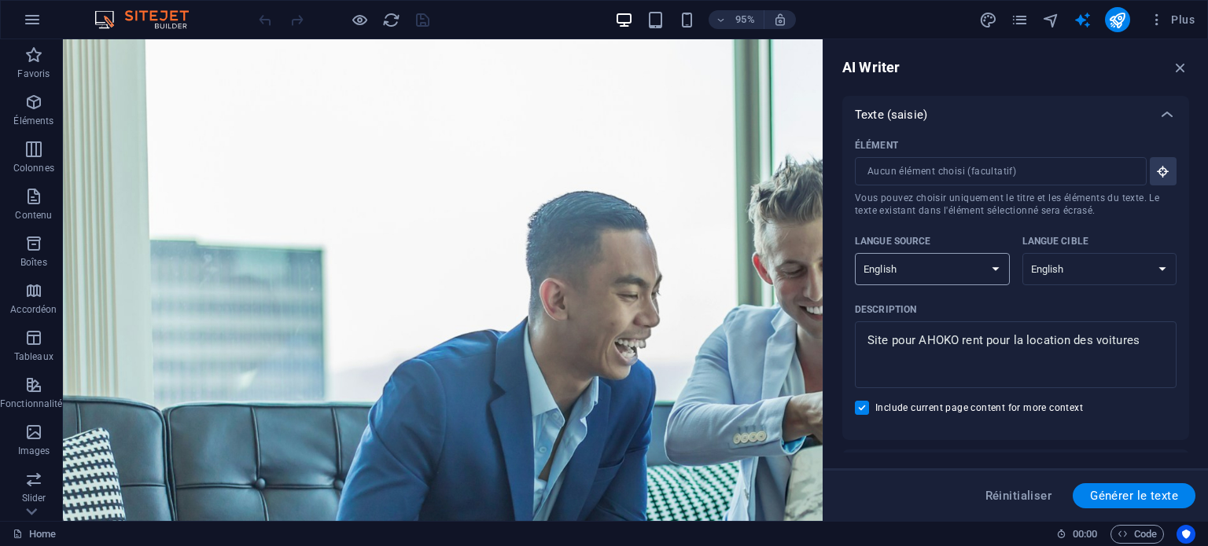
select select "French"
click at [855, 253] on select "Albanian Arabic Armenian Awadhi Azerbaijani Bashkir Basque Belarusian Bengali B…" at bounding box center [932, 269] width 155 height 32
click at [1040, 278] on select "Albanian Arabic Armenian Awadhi Azerbaijani Bashkir Basque Belarusian Bengali B…" at bounding box center [1099, 269] width 155 height 32
select select "French"
click at [1022, 253] on select "Albanian Arabic Armenian Awadhi Azerbaijani Bashkir Basque Belarusian Bengali B…" at bounding box center [1099, 269] width 155 height 32
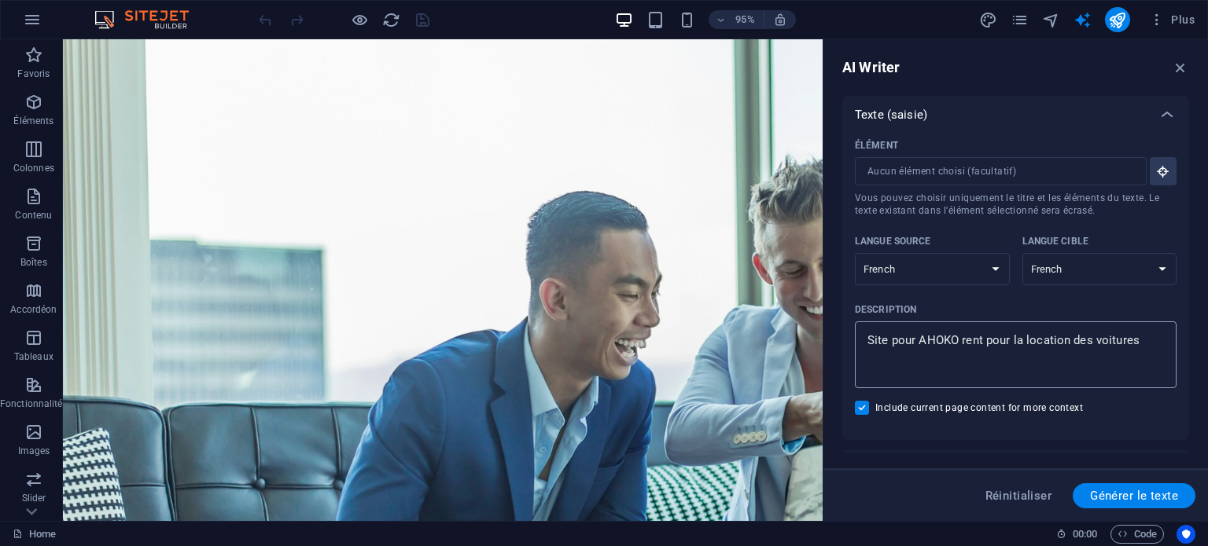
type textarea "x"
click at [1138, 342] on textarea "Site pour AHOKO rent pour la location des voitures" at bounding box center [1015, 354] width 306 height 51
type textarea "Site pour AHOKO rent pour la location des voitures"
type textarea "x"
type textarea "Site pour AHOKO rent pour la location des voitures ç"
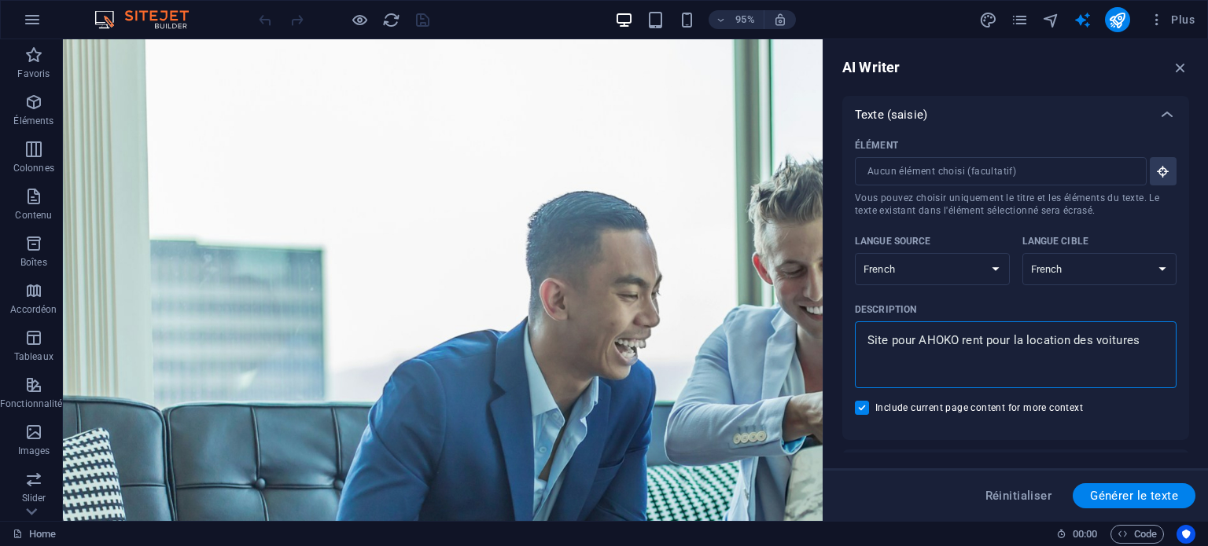
type textarea "x"
type textarea "Site pour AHOKO rent pour la location des voitures ç"
type textarea "x"
type textarea "Site pour AHOKO rent pour la location des voitures ç"
type textarea "x"
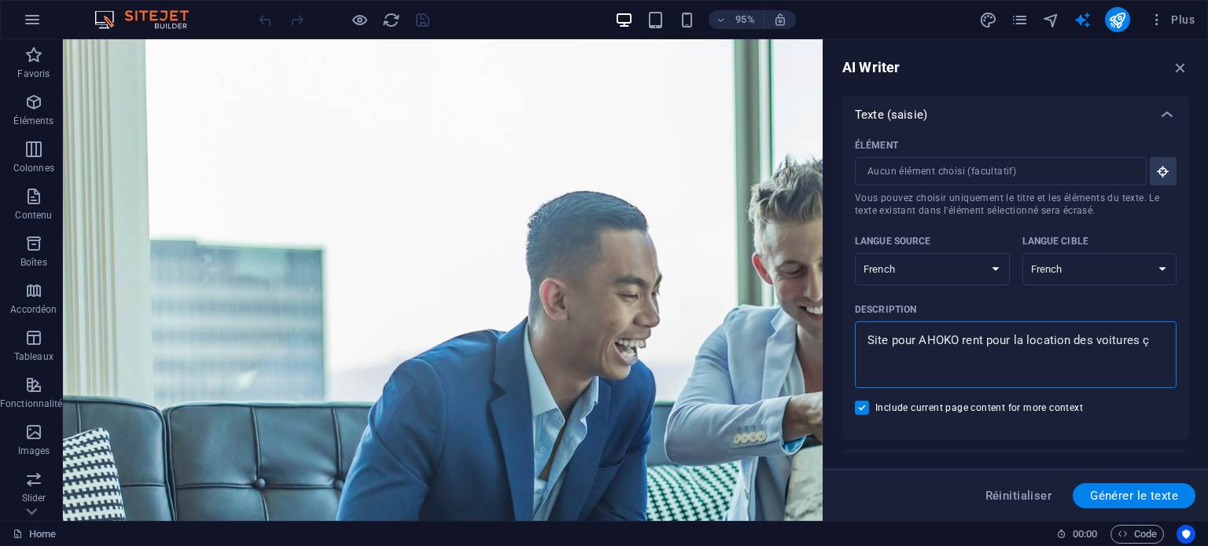
type textarea "Site pour AHOKO rent pour la location des voitures"
type textarea "x"
type textarea "Site pour AHOKO rent pour la location des voitures ç"
type textarea "x"
type textarea "Site pour AHOKO rent pour la location des voitures"
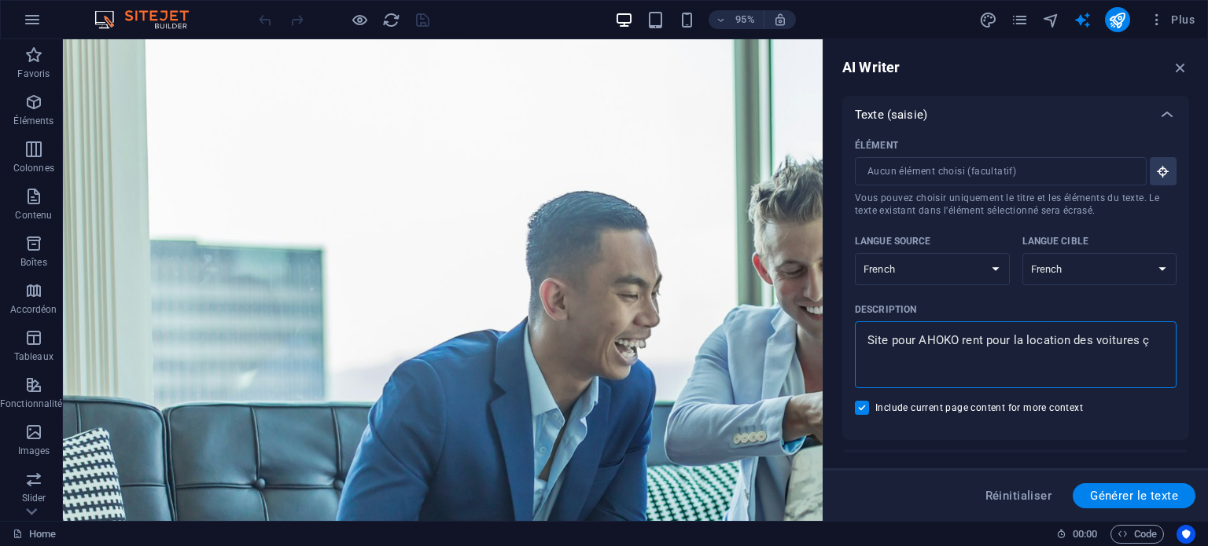
type textarea "x"
type textarea "Site pour AHOKO rent pour la location des voitures _"
type textarea "x"
type textarea "Site pour AHOKO rent pour la location des voitures"
type textarea "x"
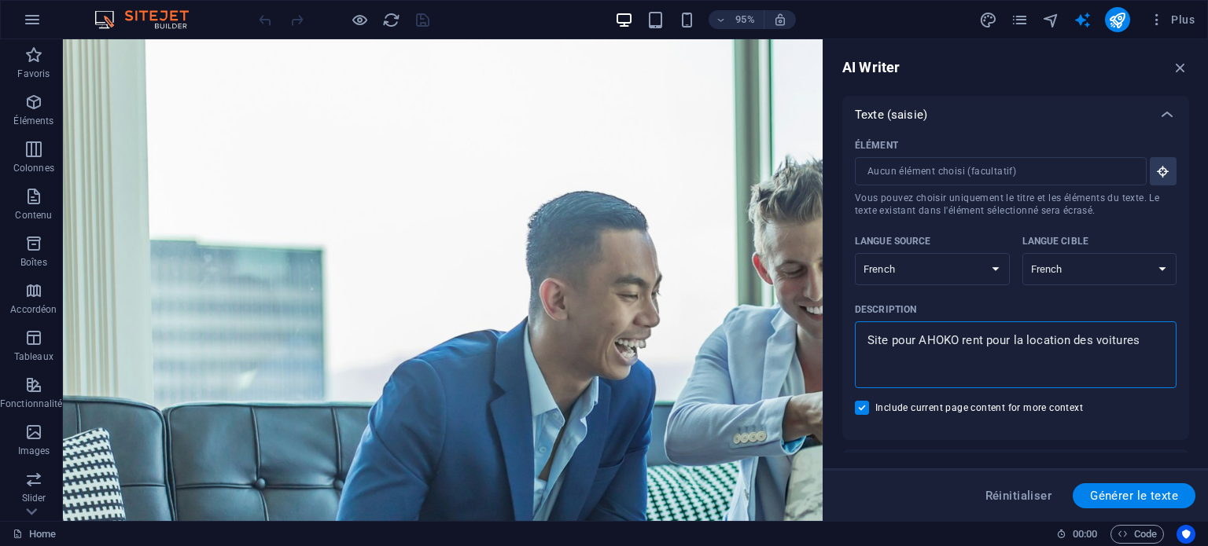
type textarea "Site pour AHOKO rent pour la location des voitures ç"
type textarea "x"
type textarea "Site pour AHOKO rent pour la location des voitures"
type textarea "x"
type textarea "Site pour AHOKO rent pour la location des voitures à"
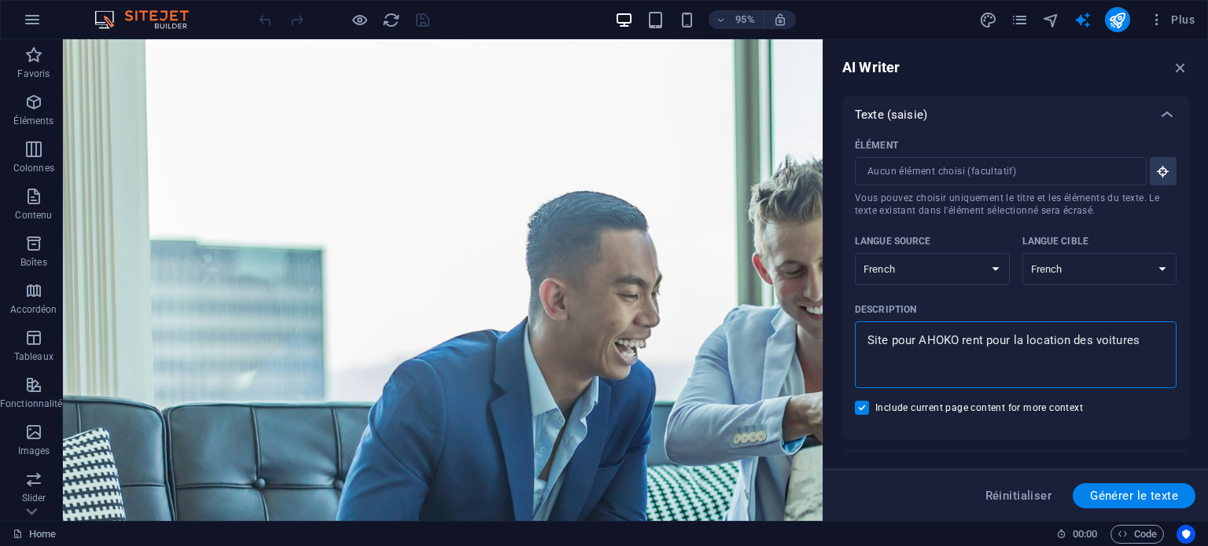
type textarea "x"
type textarea "Site pour AHOKO rent pour la location des voitures à"
type textarea "x"
type textarea "Site pour AHOKO rent pour la location des voitures à A"
type textarea "x"
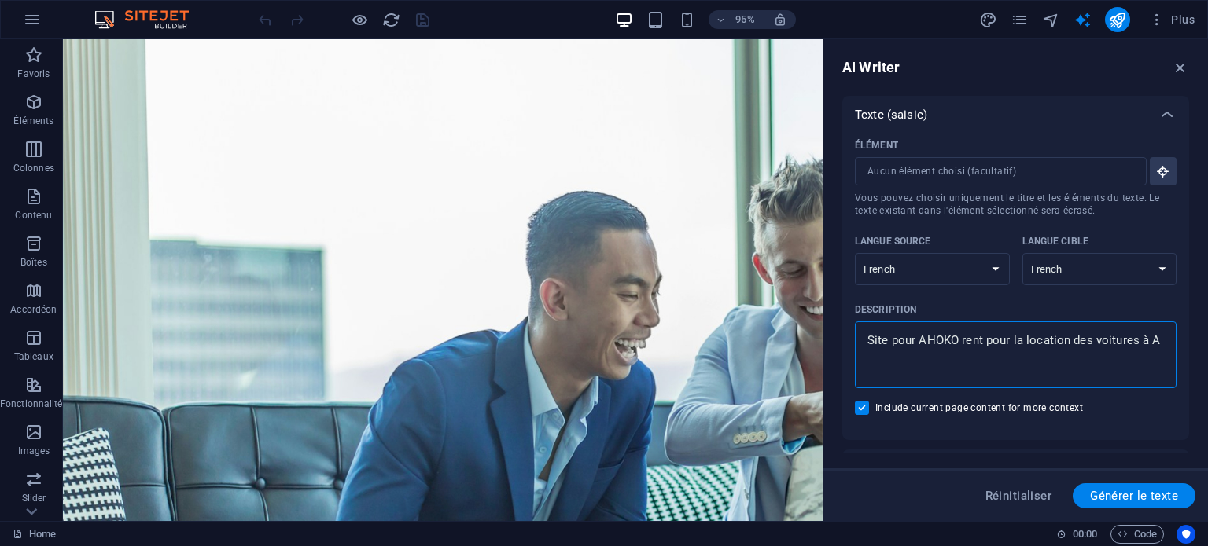
type textarea "Site pour AHOKO rent pour la location des voitures à Ab"
type textarea "x"
type textarea "Site pour AHOKO rent pour la location des voitures à Abi"
type textarea "x"
type textarea "Site pour AHOKO rent pour la location des voitures à Abid"
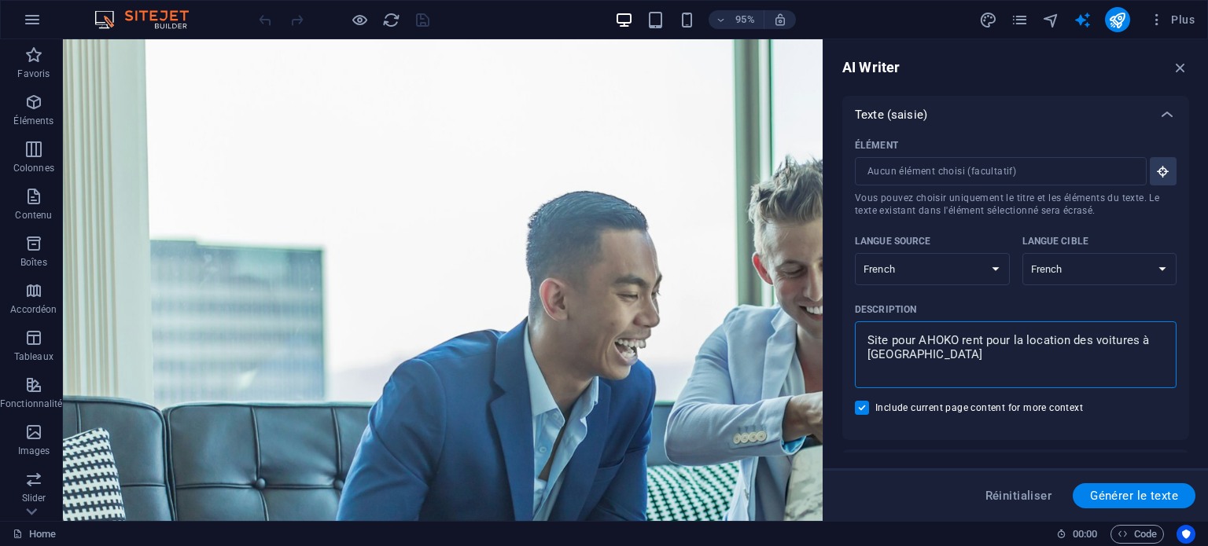
type textarea "x"
type textarea "Site pour AHOKO rent pour la location des voitures à Abidj"
type textarea "x"
type textarea "Site pour AHOKO rent pour la location des voitures à Abidja"
type textarea "x"
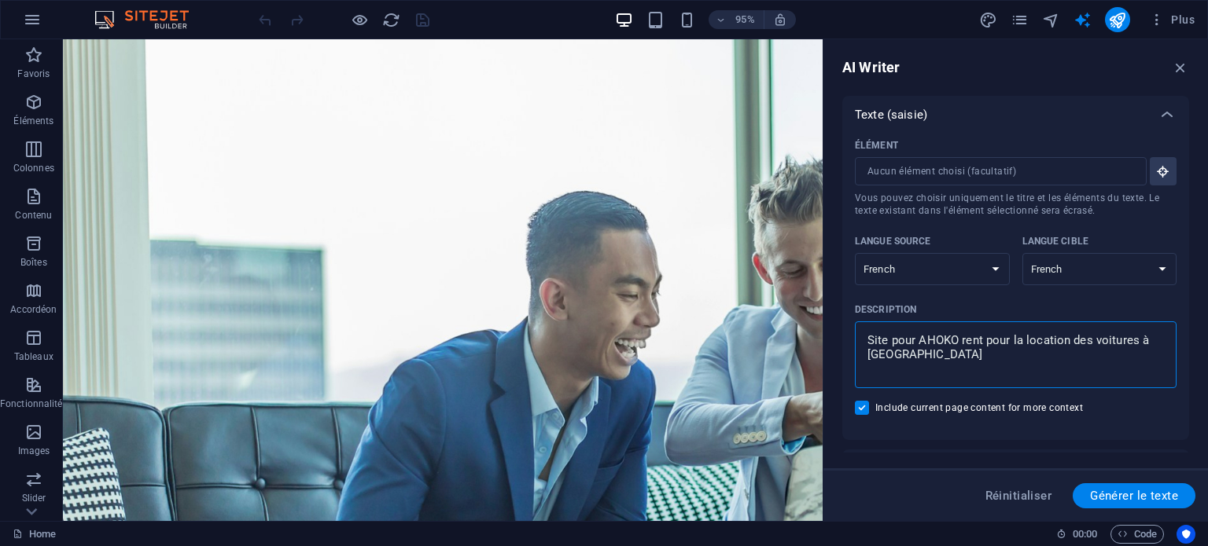
type textarea "Site pour AHOKO rent pour la location des voitures à Abidjan"
type textarea "x"
type textarea "Site pour AHOKO rent pour la location des voitures à Abidjan"
click at [1108, 494] on span "Générer le texte" at bounding box center [1134, 496] width 88 height 13
type textarea "x"
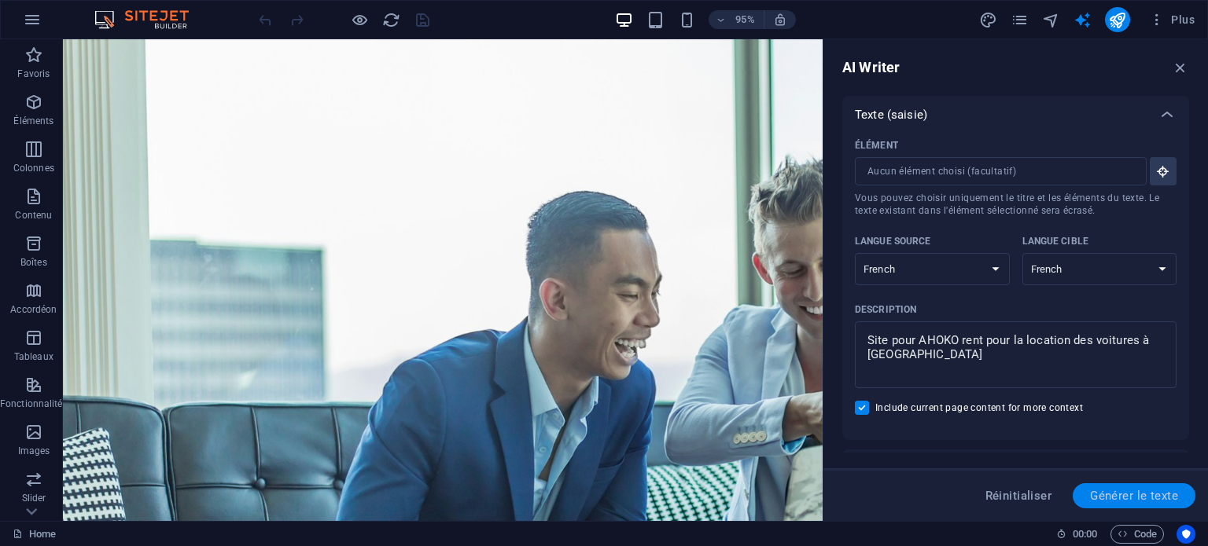
type textarea "x"
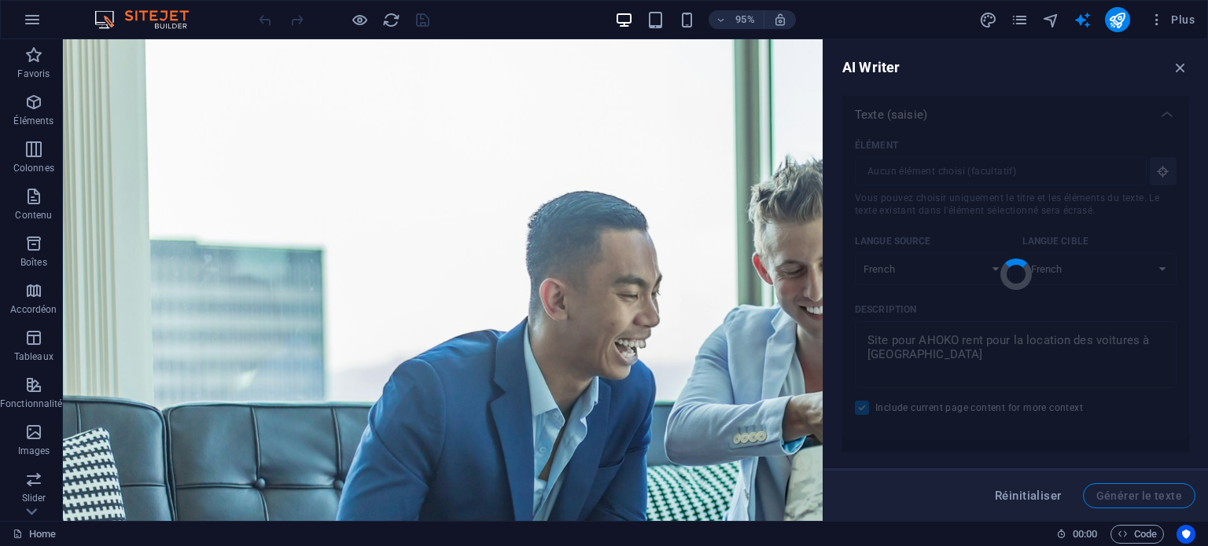
type textarea "x"
type textarea "AHOKO Rent est votre partenaire idéal pour la location de voitures à Abidjan. N…"
type textarea "x"
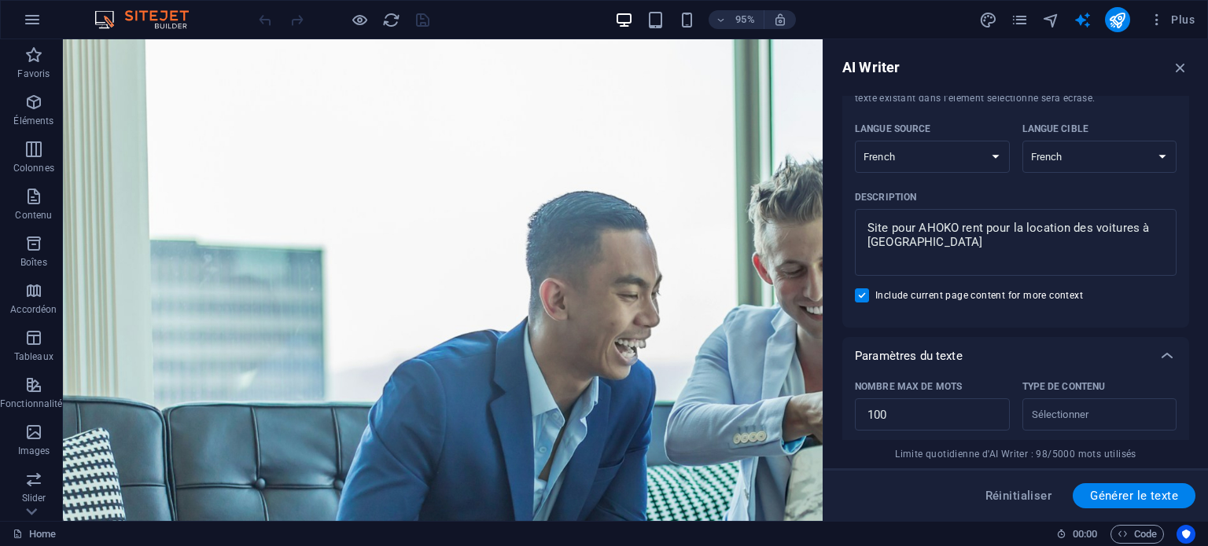
scroll to position [0, 0]
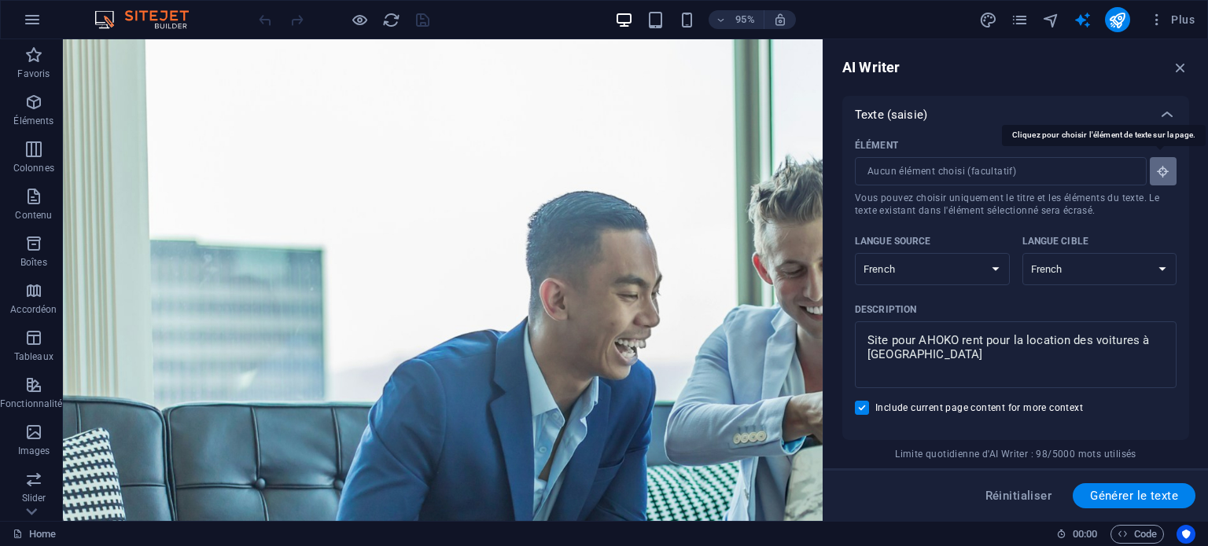
click at [1158, 181] on button "Élément ​ Vous pouvez choisir uniquement le titre et les éléments du texte. Le …" at bounding box center [1162, 171] width 27 height 28
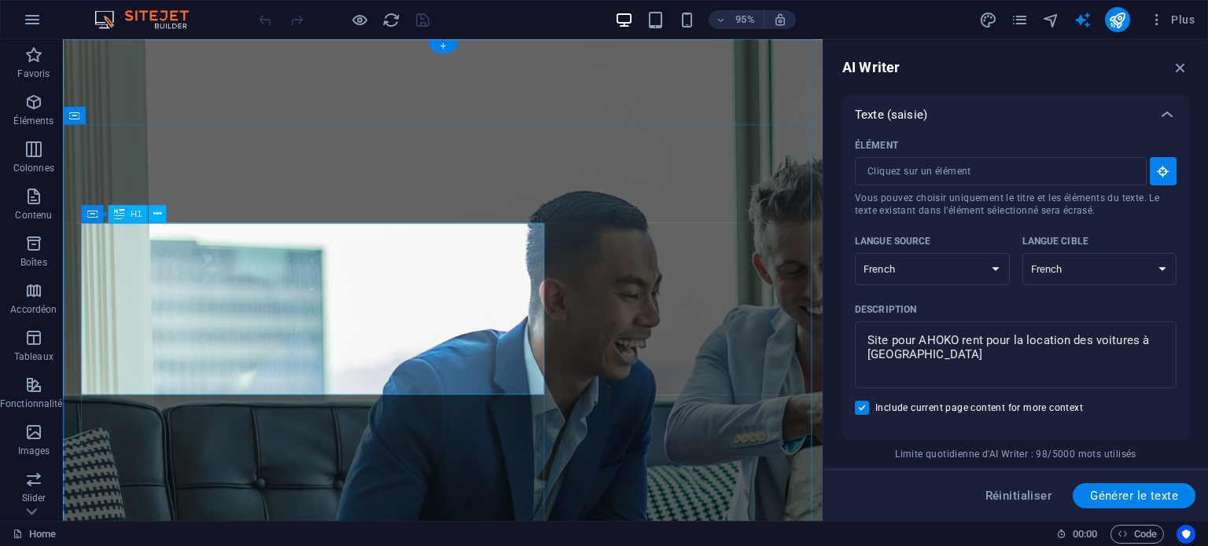
type input "#ed-1009403527"
type textarea "x"
type input "10"
type textarea "x"
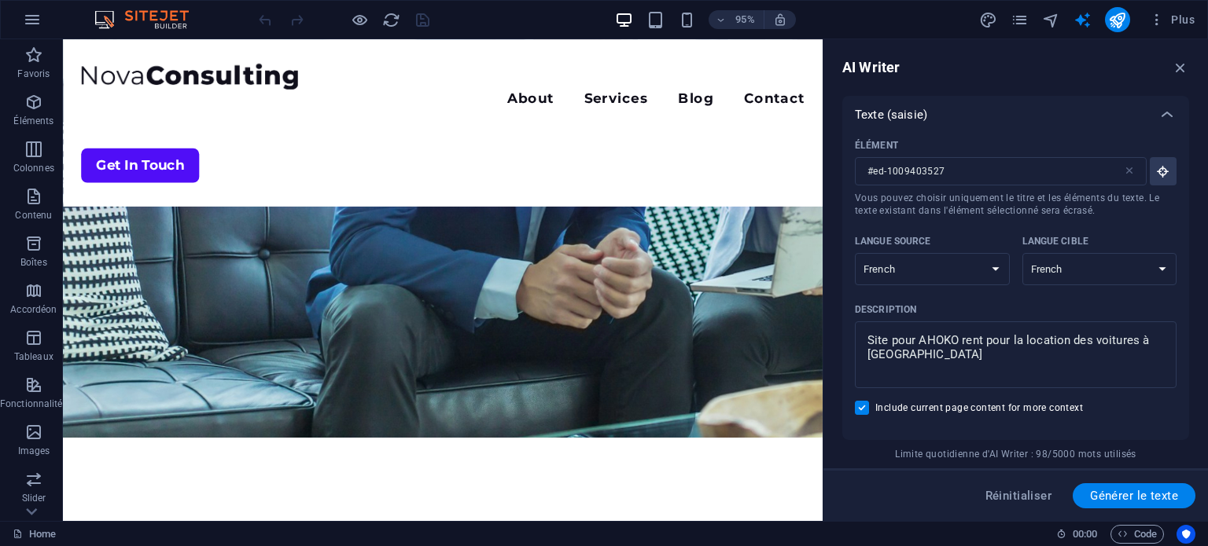
scroll to position [336, 0]
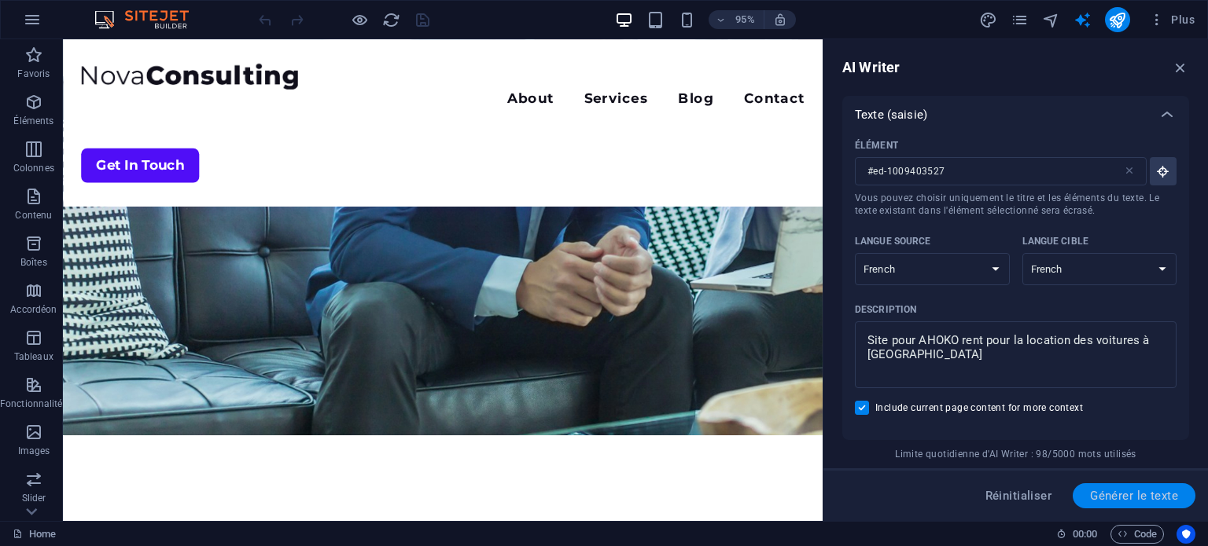
click at [1121, 495] on span "Générer le texte" at bounding box center [1134, 496] width 88 height 13
type textarea "x"
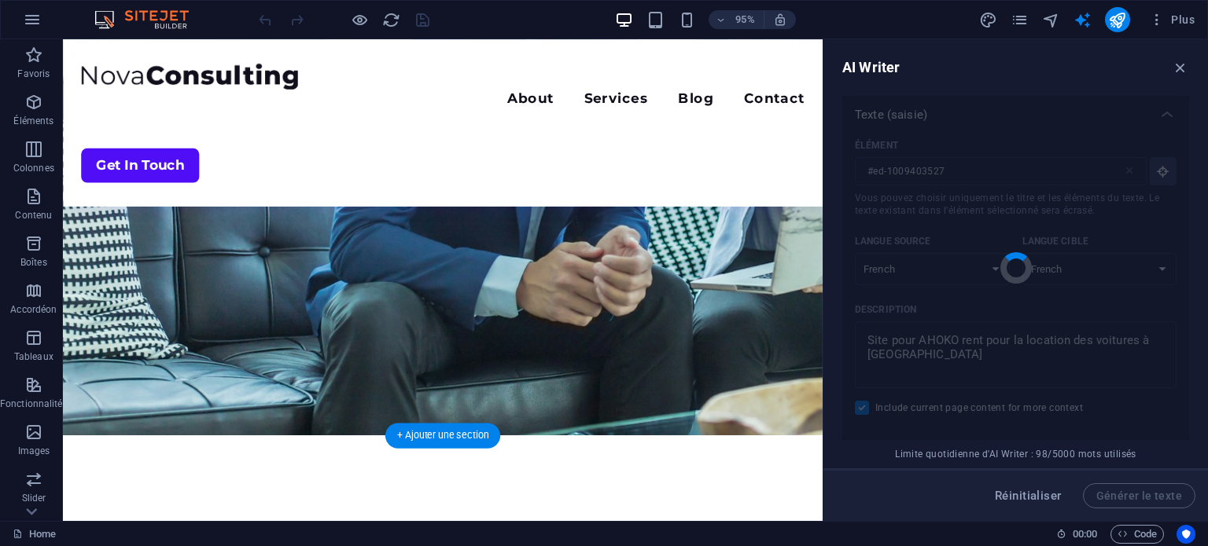
type textarea "x"
type textarea "Location de voitures à Abidjan facilement avec AHOKO."
type textarea "x"
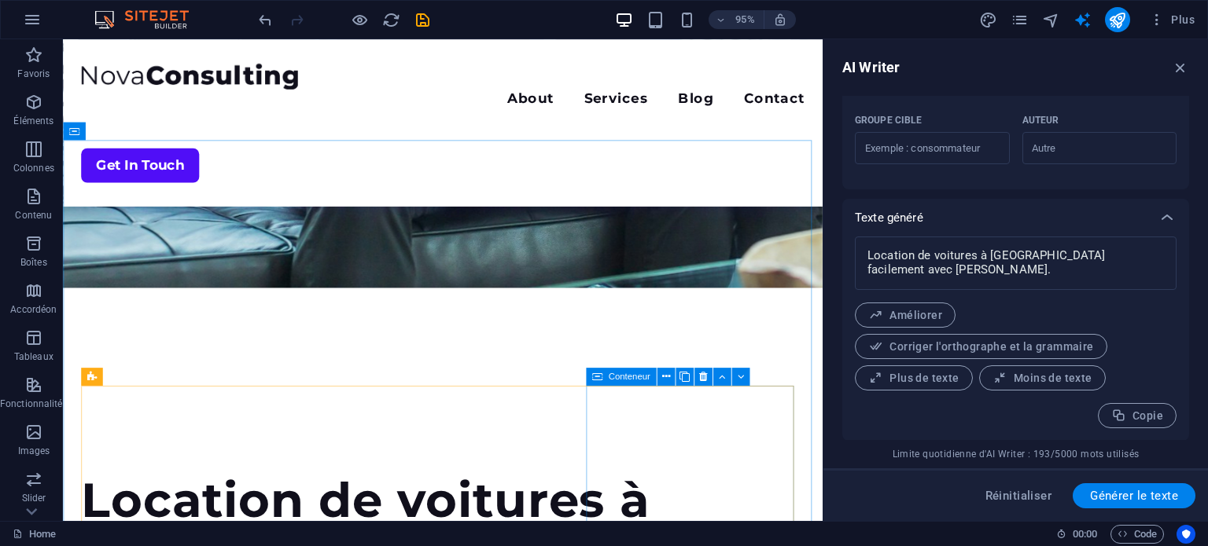
scroll to position [884, 0]
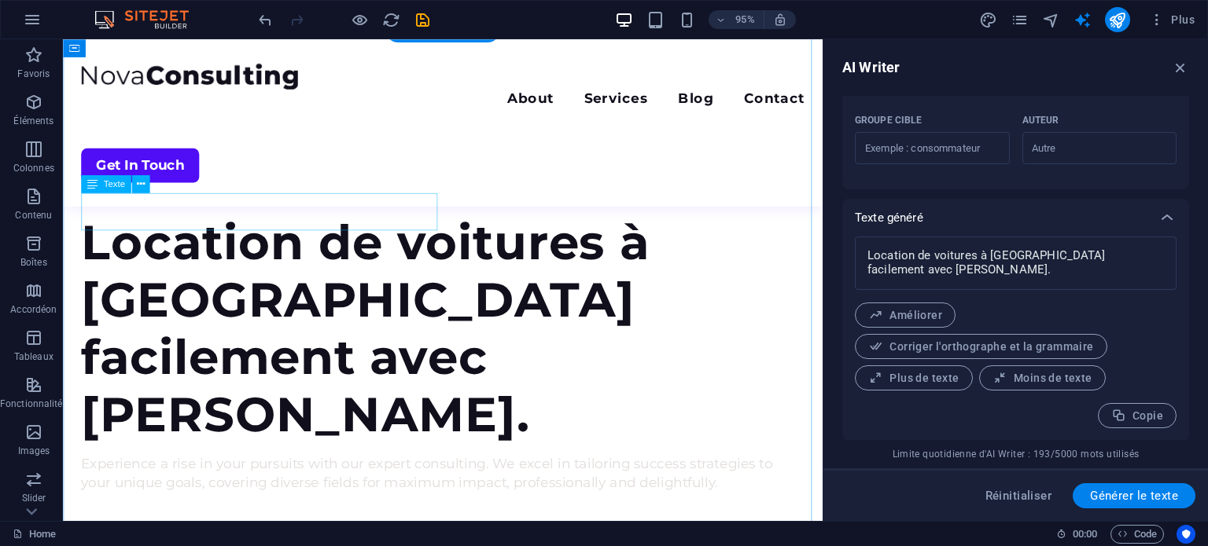
click at [1108, 494] on span "Générer le texte" at bounding box center [1134, 496] width 88 height 13
type textarea "x"
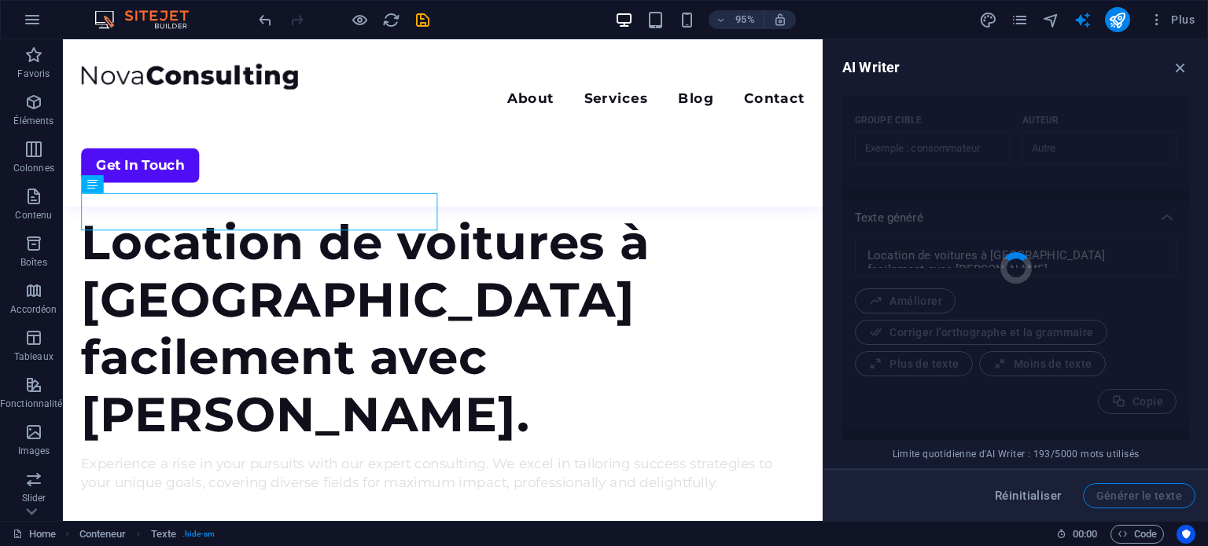
type textarea "x"
type textarea "Location facile de voitures à Abidjan avec AHOKO Rent."
type textarea "x"
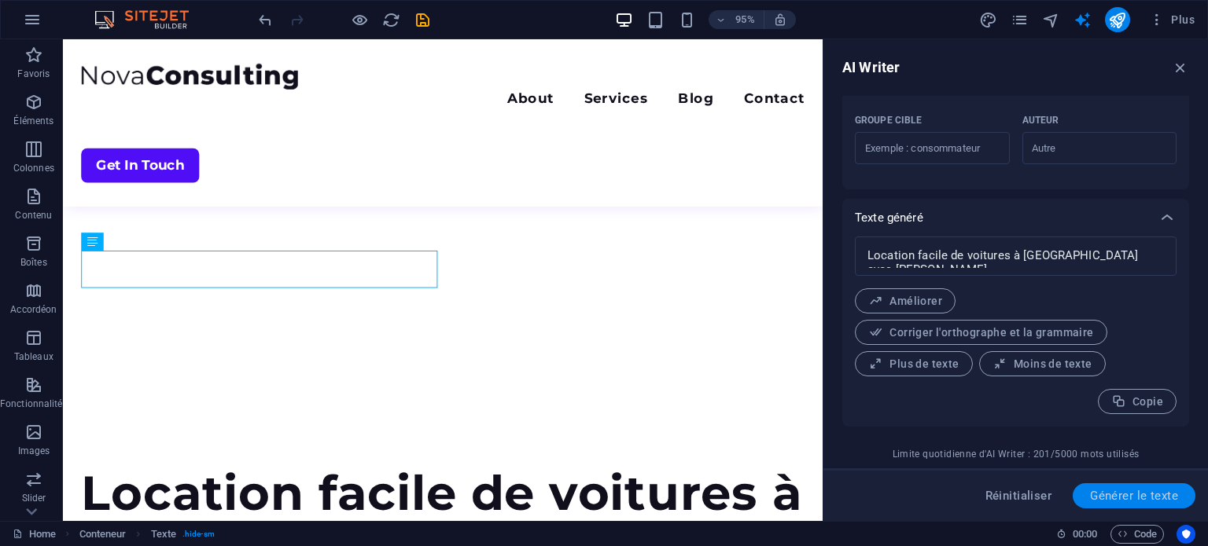
scroll to position [60, 0]
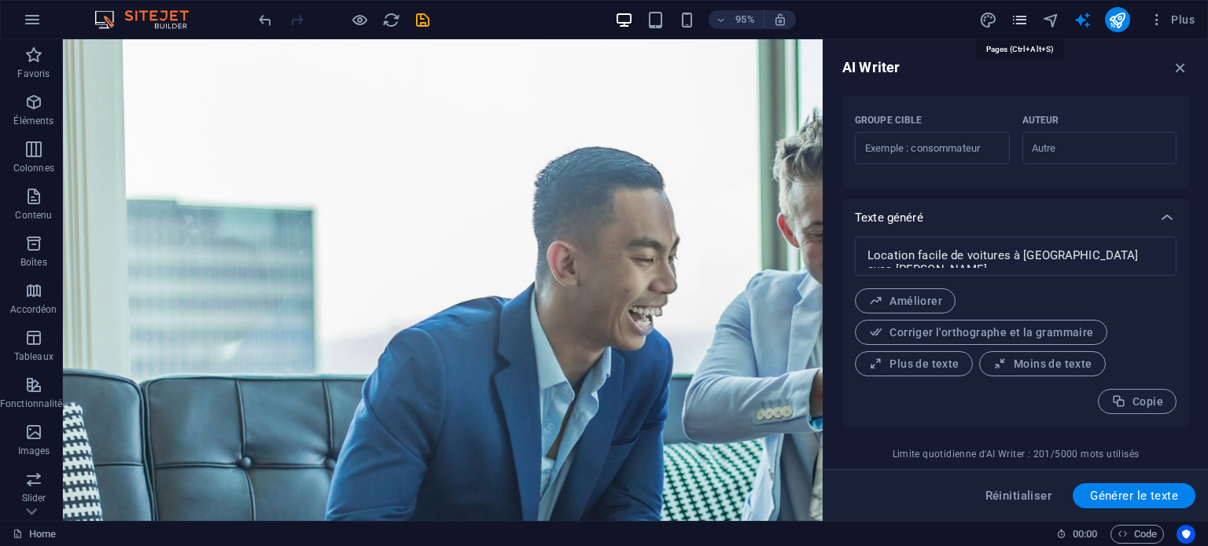
click at [1027, 18] on icon "pages" at bounding box center [1019, 20] width 18 height 18
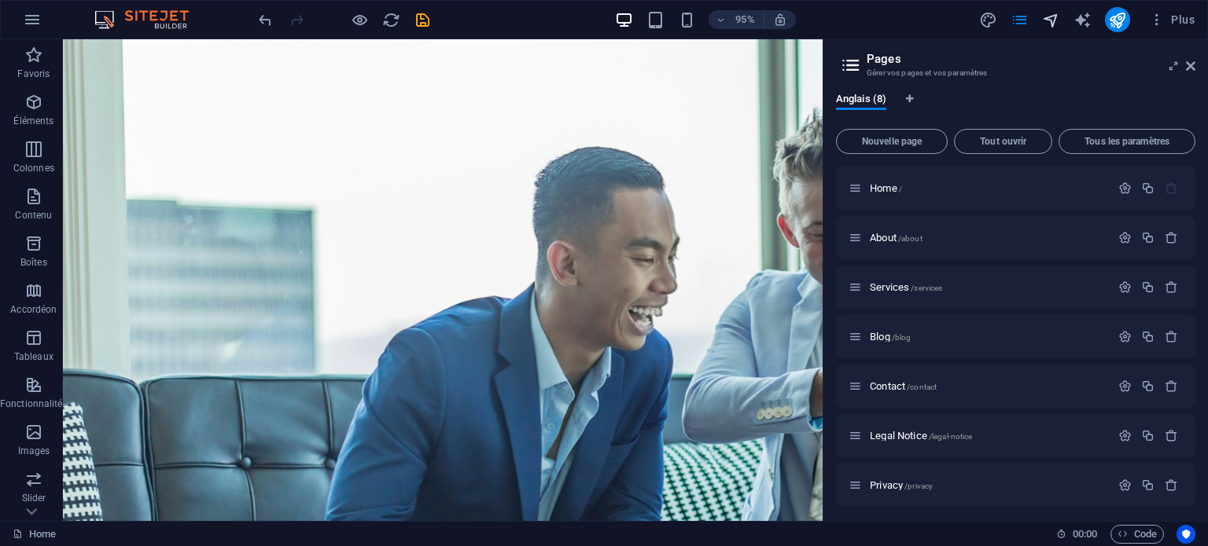
click at [1050, 10] on div "Plus" at bounding box center [1090, 19] width 222 height 25
click at [1050, 16] on icon "navigator" at bounding box center [1051, 20] width 18 height 18
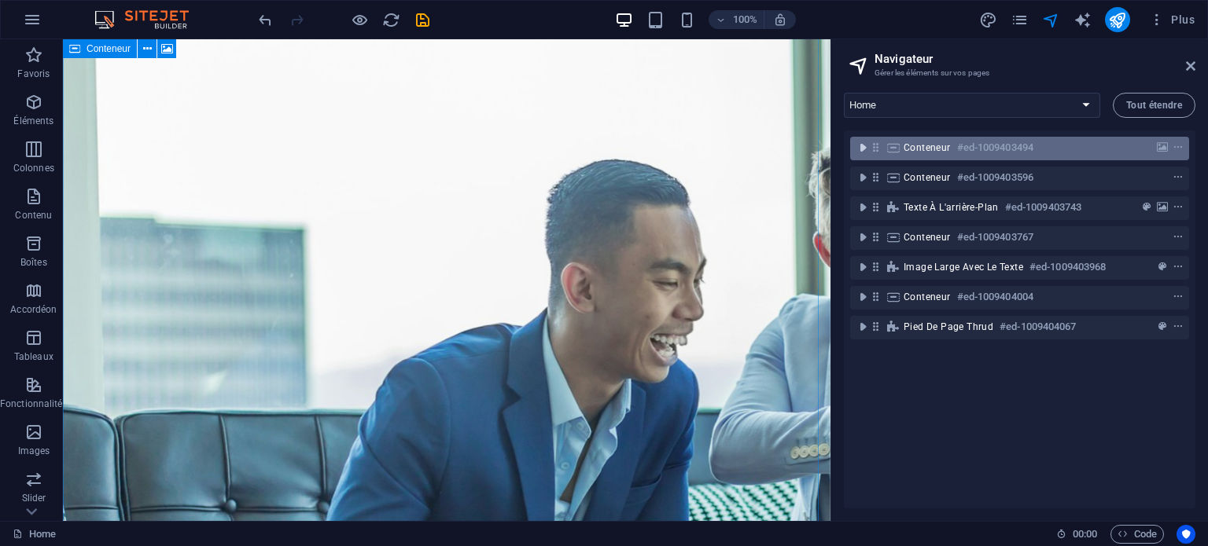
click at [864, 145] on icon "toggle-expand" at bounding box center [863, 148] width 16 height 16
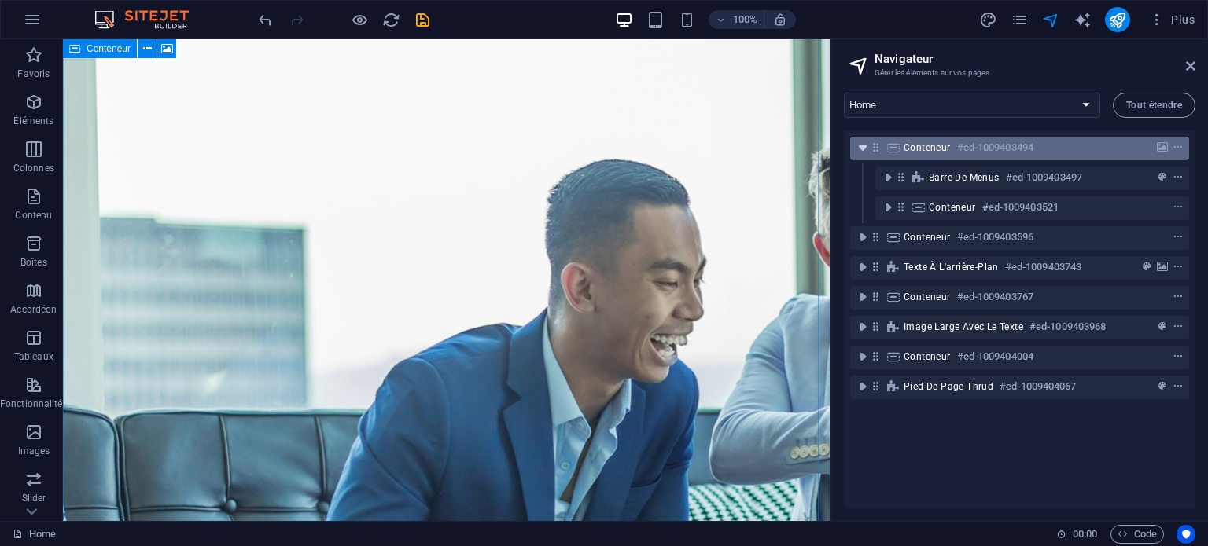
click at [862, 144] on icon "toggle-expand" at bounding box center [863, 148] width 16 height 16
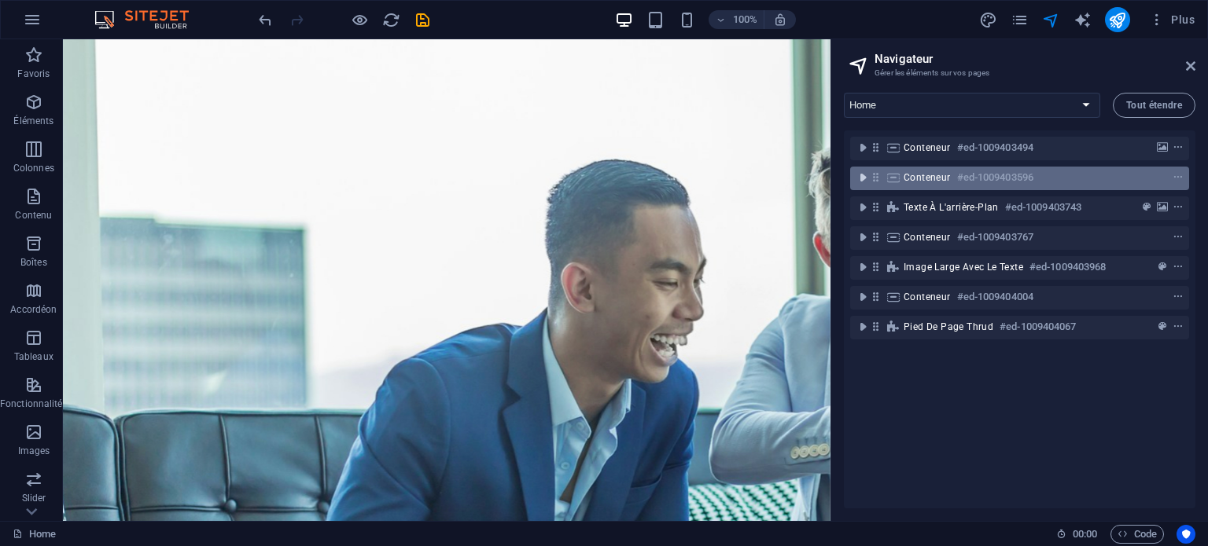
click at [861, 175] on icon "toggle-expand" at bounding box center [863, 178] width 16 height 16
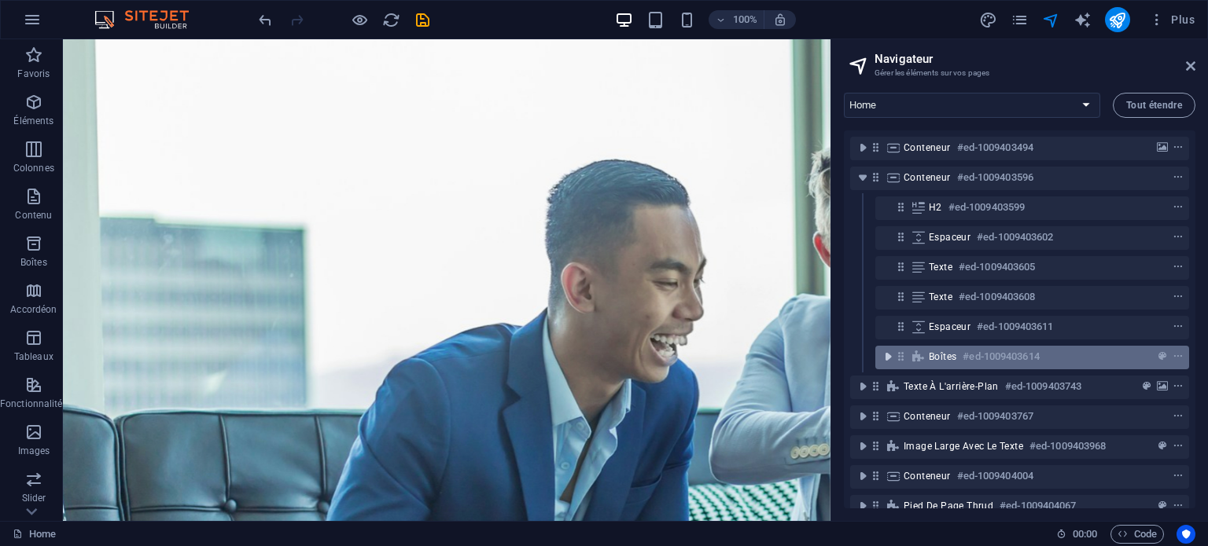
click at [888, 355] on icon "toggle-expand" at bounding box center [888, 357] width 16 height 16
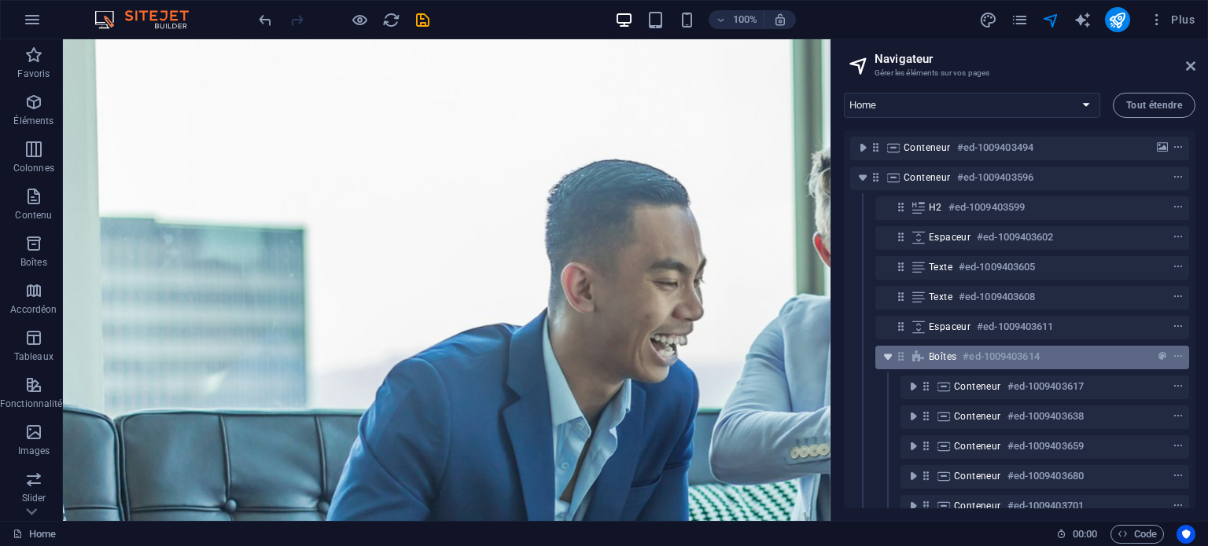
click at [888, 355] on icon "toggle-expand" at bounding box center [888, 357] width 16 height 16
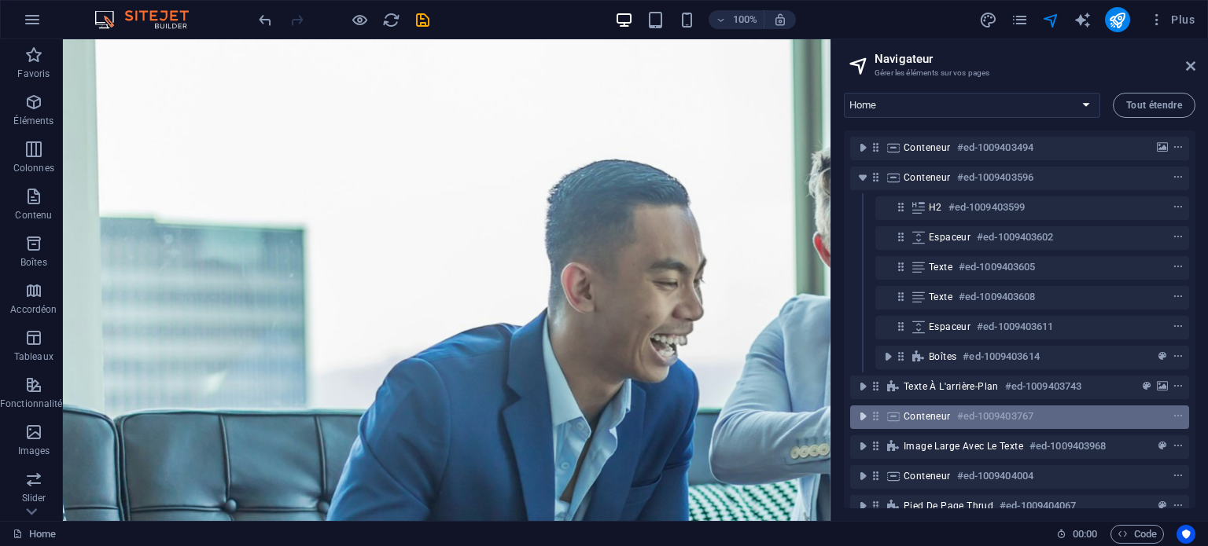
click at [861, 414] on icon "toggle-expand" at bounding box center [863, 417] width 16 height 16
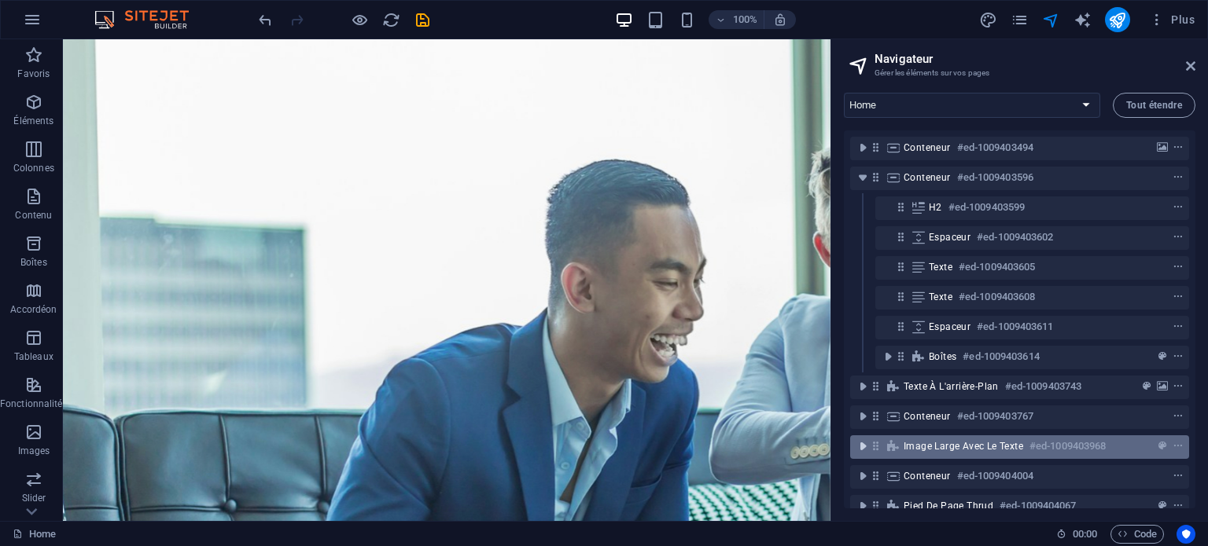
click at [861, 449] on icon "toggle-expand" at bounding box center [863, 447] width 16 height 16
click at [862, 449] on icon "toggle-expand" at bounding box center [863, 447] width 16 height 16
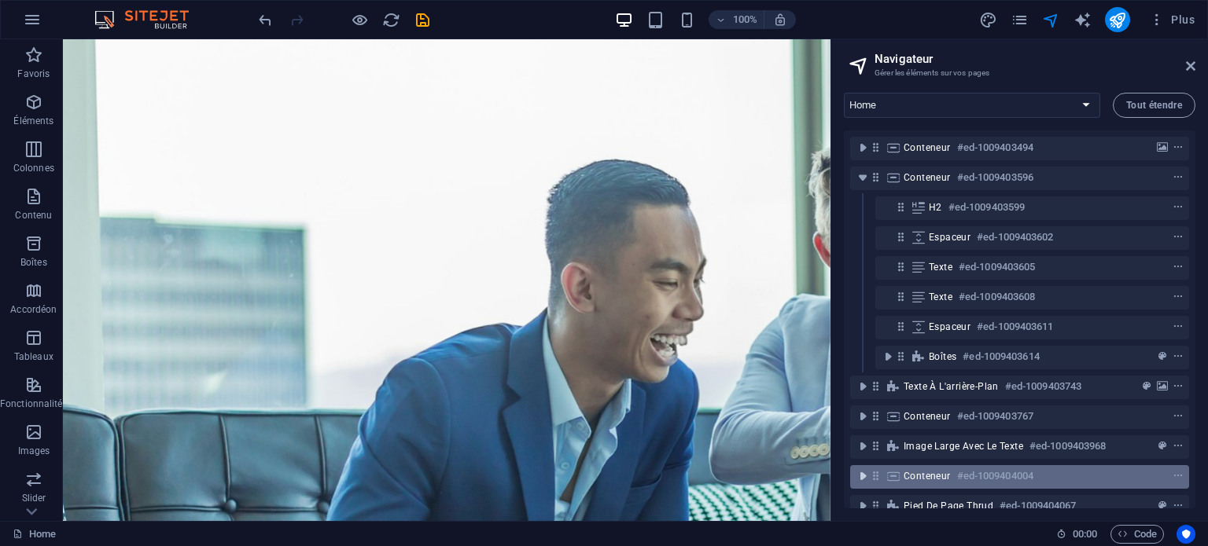
click at [862, 473] on icon "toggle-expand" at bounding box center [863, 477] width 16 height 16
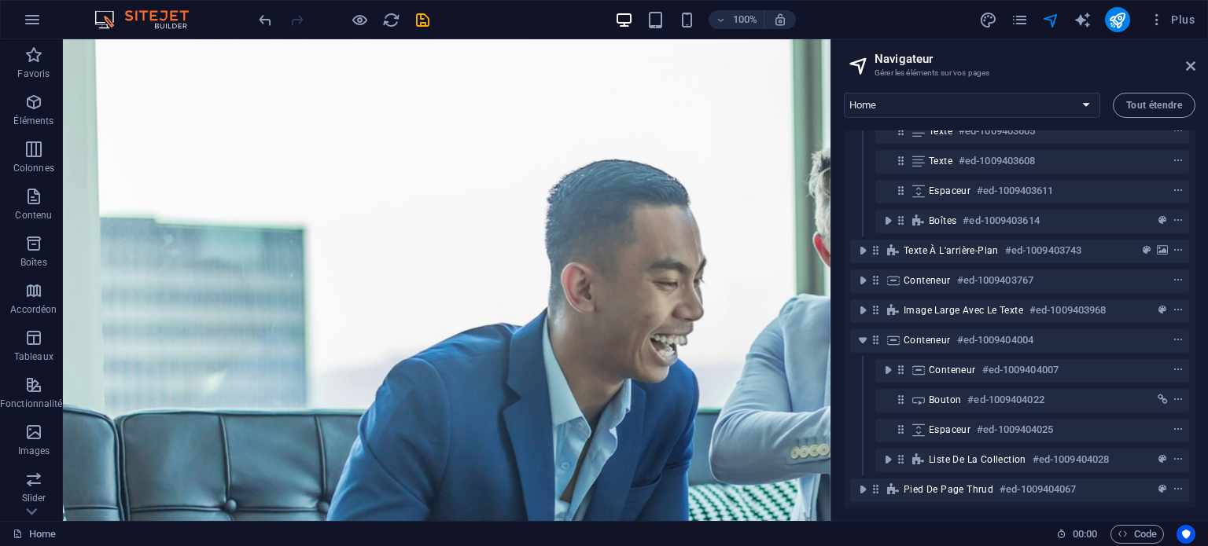
scroll to position [0, 0]
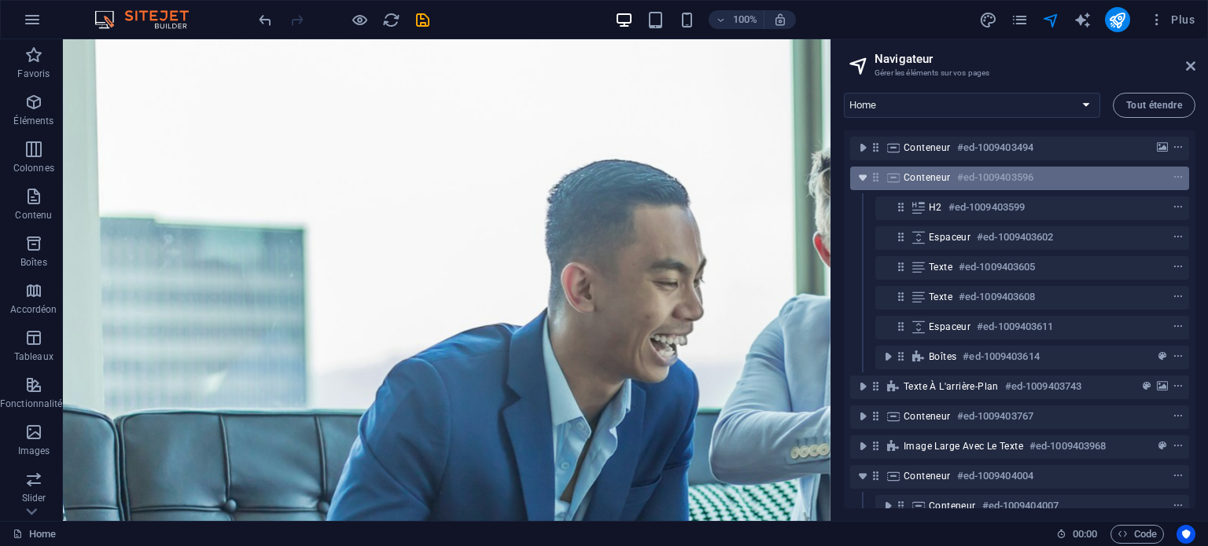
click at [861, 178] on icon "toggle-expand" at bounding box center [863, 178] width 16 height 16
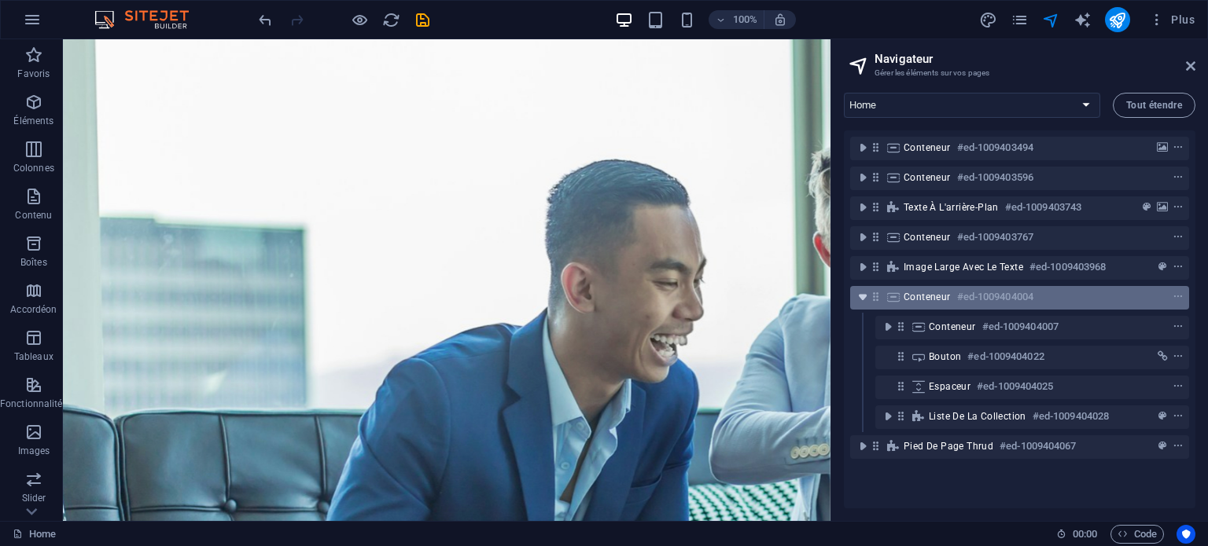
click at [862, 294] on icon "toggle-expand" at bounding box center [863, 297] width 16 height 16
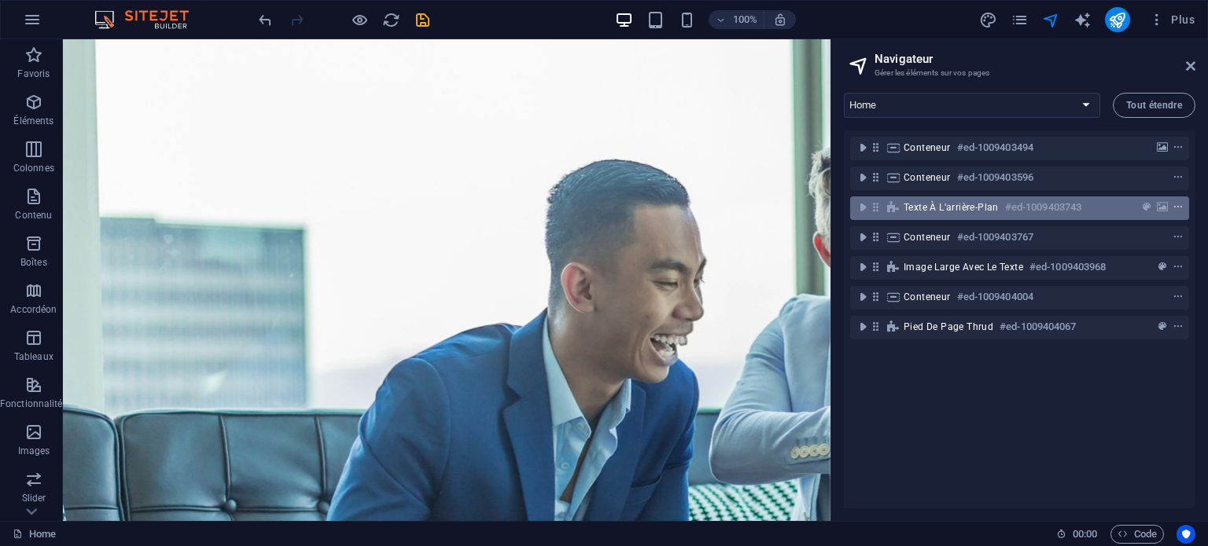
click at [1174, 206] on icon "context-menu" at bounding box center [1177, 207] width 11 height 11
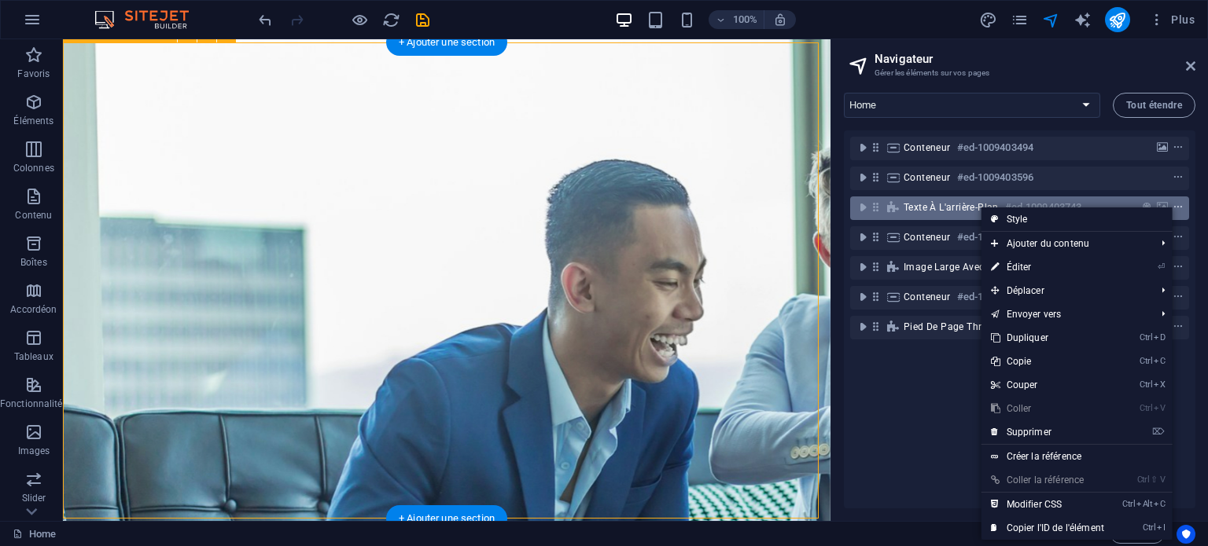
scroll to position [1751, 0]
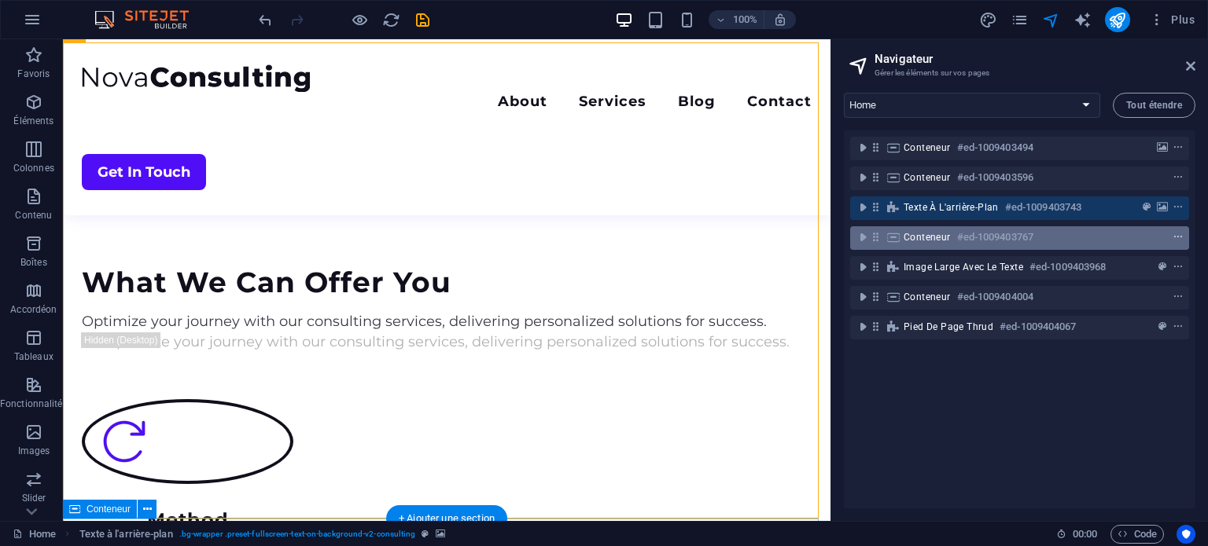
click at [1179, 236] on span "context-menu" at bounding box center [1178, 237] width 16 height 11
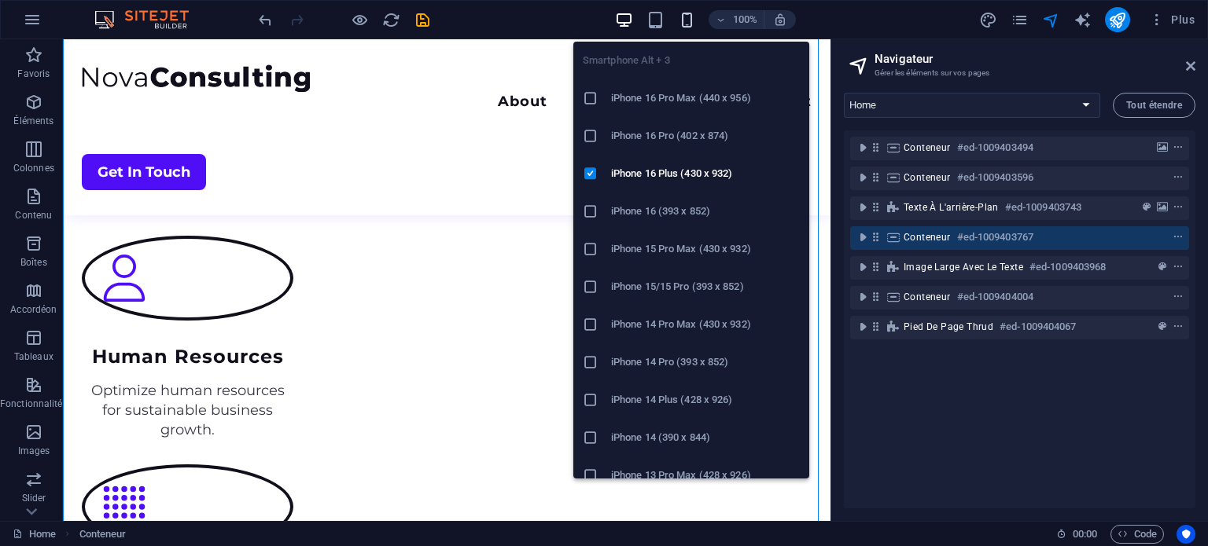
click at [682, 17] on icon "button" at bounding box center [687, 20] width 18 height 18
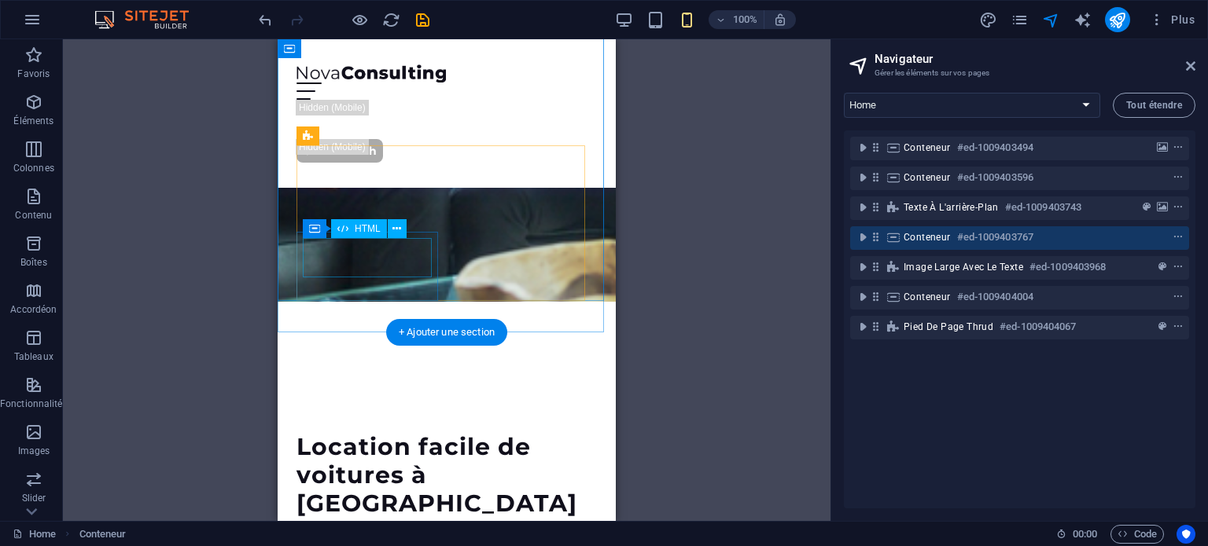
scroll to position [416, 0]
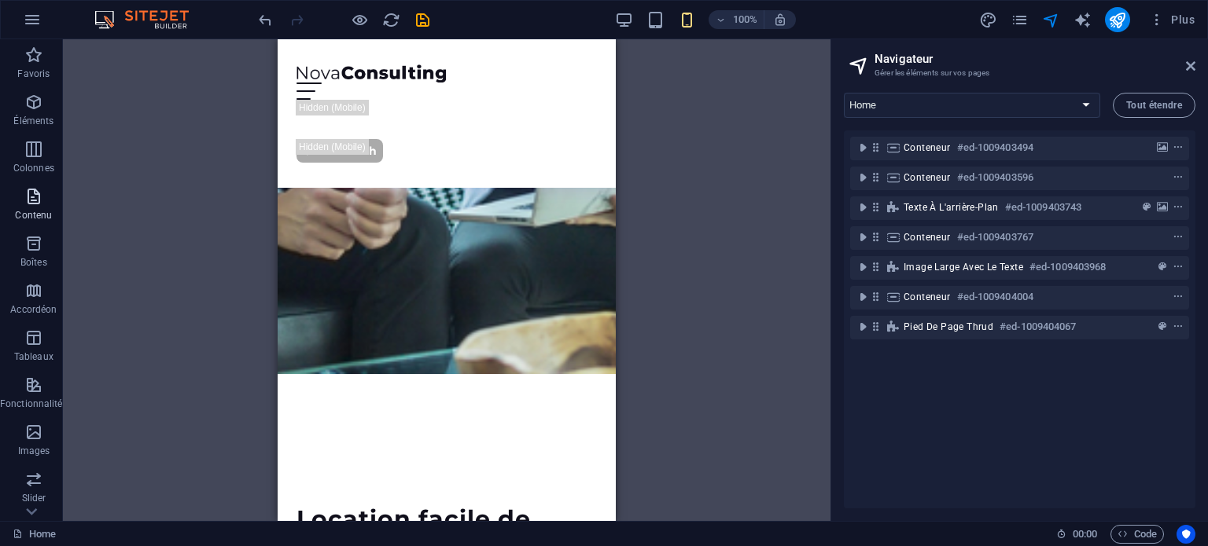
click at [40, 199] on icon "button" at bounding box center [33, 196] width 19 height 19
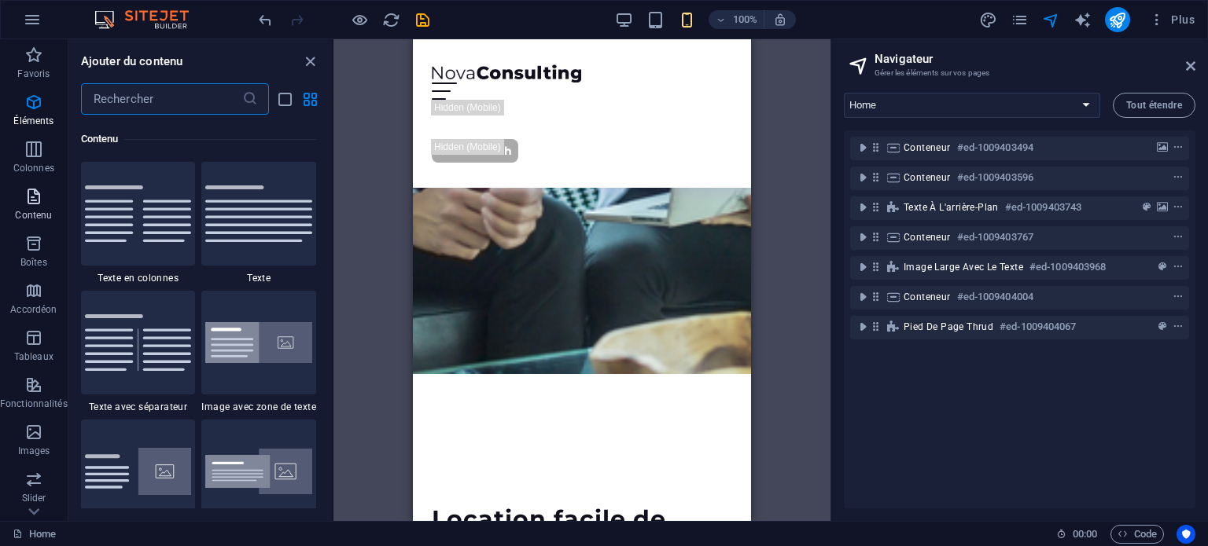
scroll to position [2751, 0]
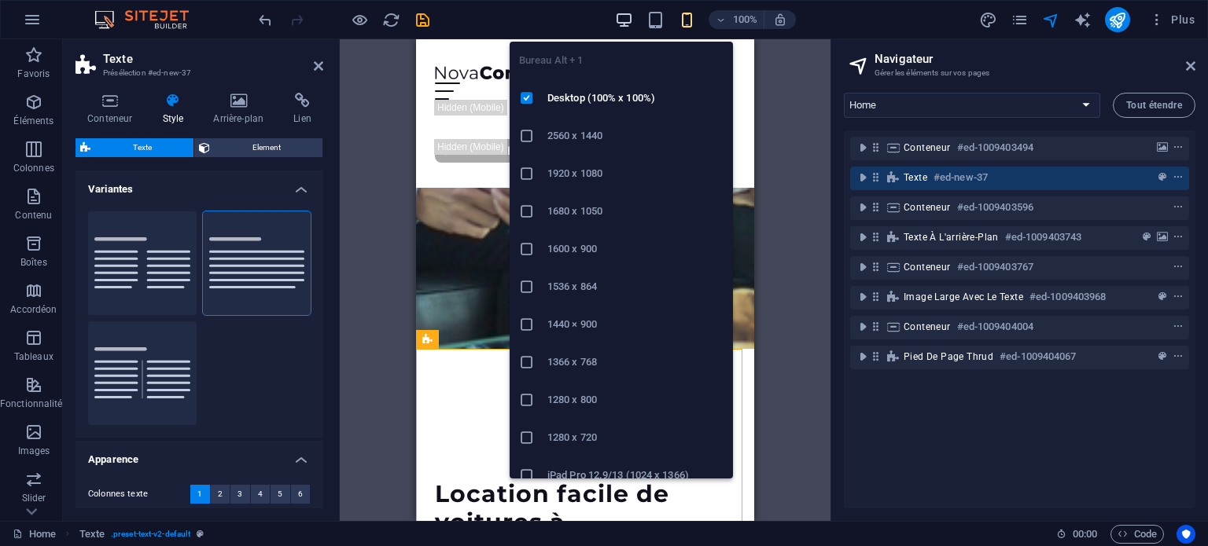
click at [623, 15] on icon "button" at bounding box center [624, 20] width 18 height 18
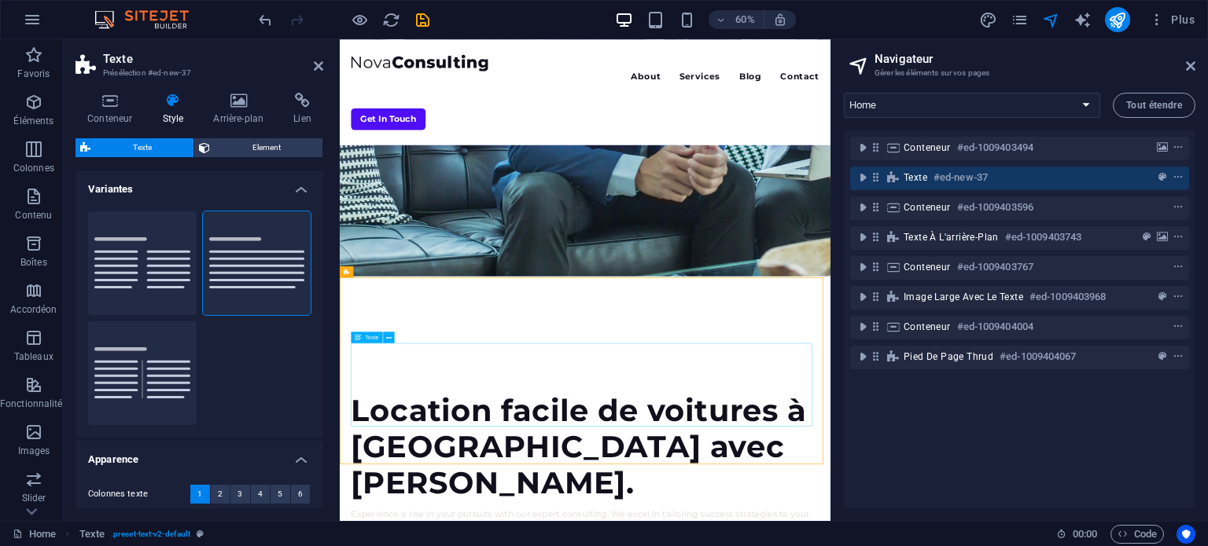
drag, startPoint x: 581, startPoint y: 149, endPoint x: 574, endPoint y: 551, distance: 402.6
click at [231, 105] on icon at bounding box center [238, 101] width 74 height 16
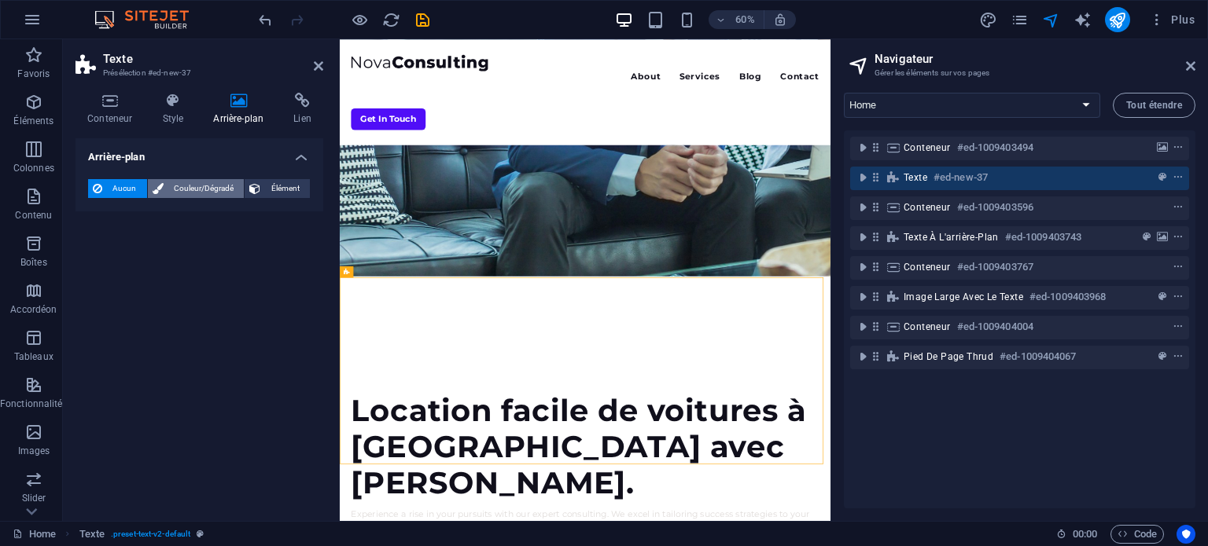
click at [192, 180] on span "Couleur/Dégradé" at bounding box center [204, 188] width 72 height 19
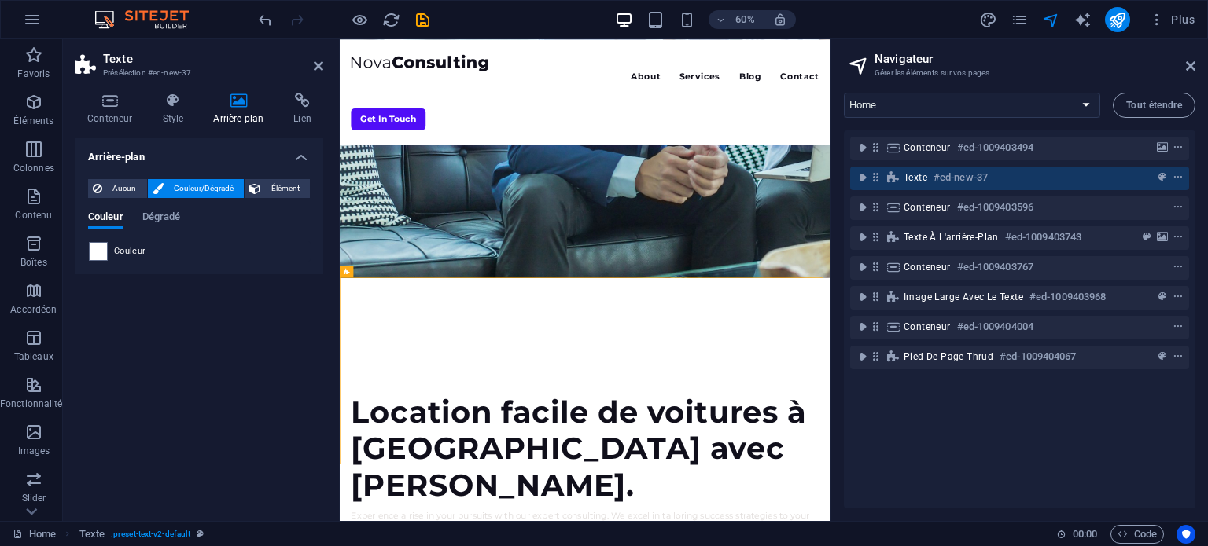
click at [128, 254] on span "Couleur" at bounding box center [130, 251] width 32 height 13
click at [104, 254] on span at bounding box center [98, 251] width 17 height 17
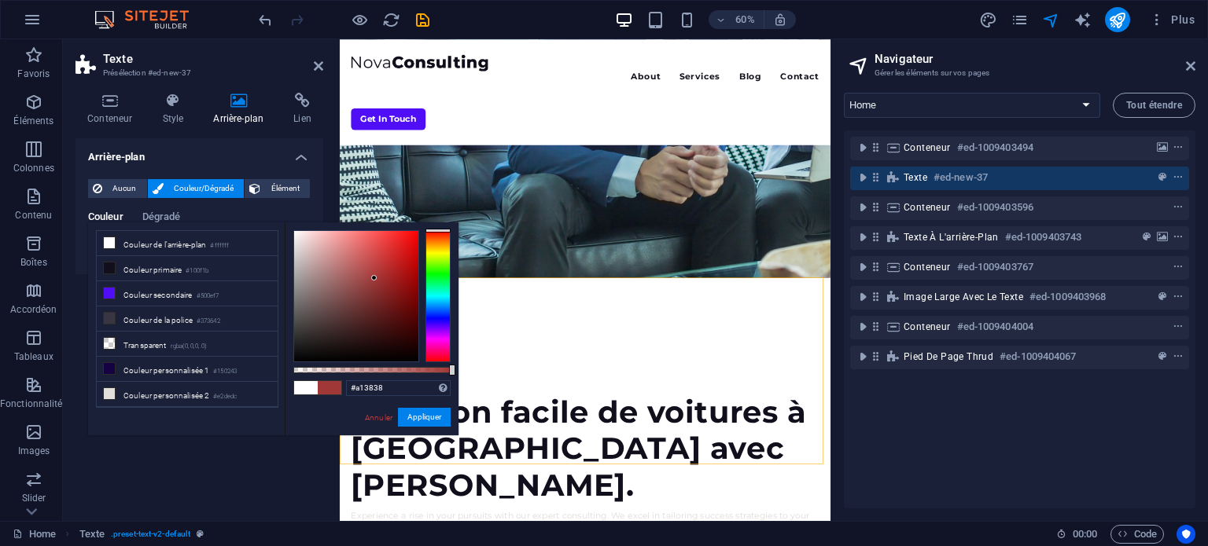
click at [374, 278] on div at bounding box center [356, 296] width 124 height 131
drag, startPoint x: 348, startPoint y: 297, endPoint x: 324, endPoint y: 290, distance: 25.4
click at [324, 290] on div at bounding box center [356, 296] width 124 height 131
click at [154, 340] on li "Transparent rgba(0,0,0,.0)" at bounding box center [187, 344] width 181 height 25
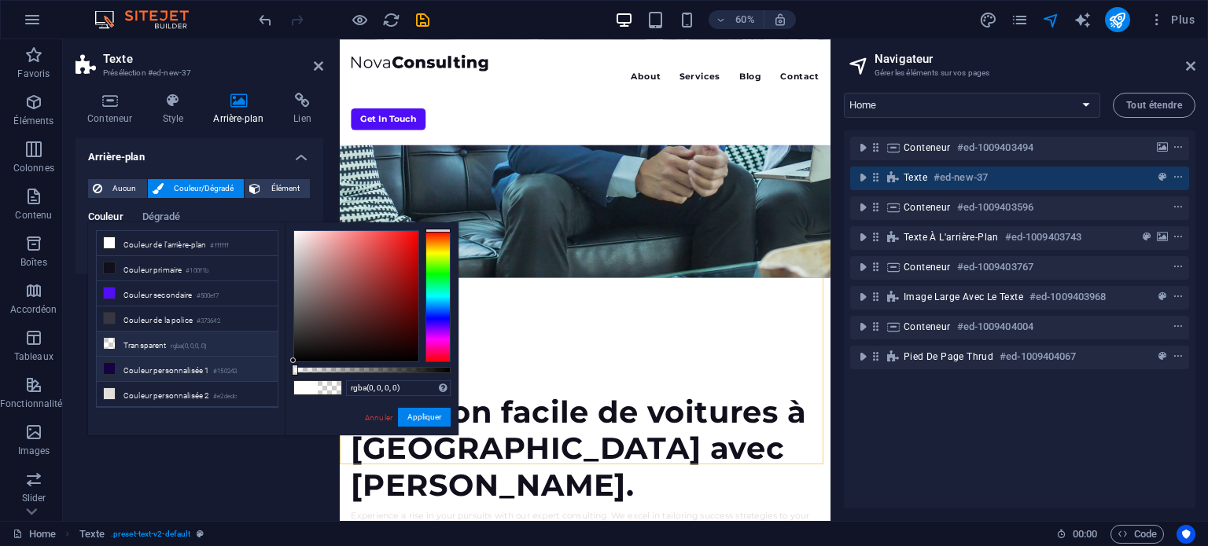
click at [178, 367] on li "Couleur personnalisée 1 #150243" at bounding box center [187, 369] width 181 height 25
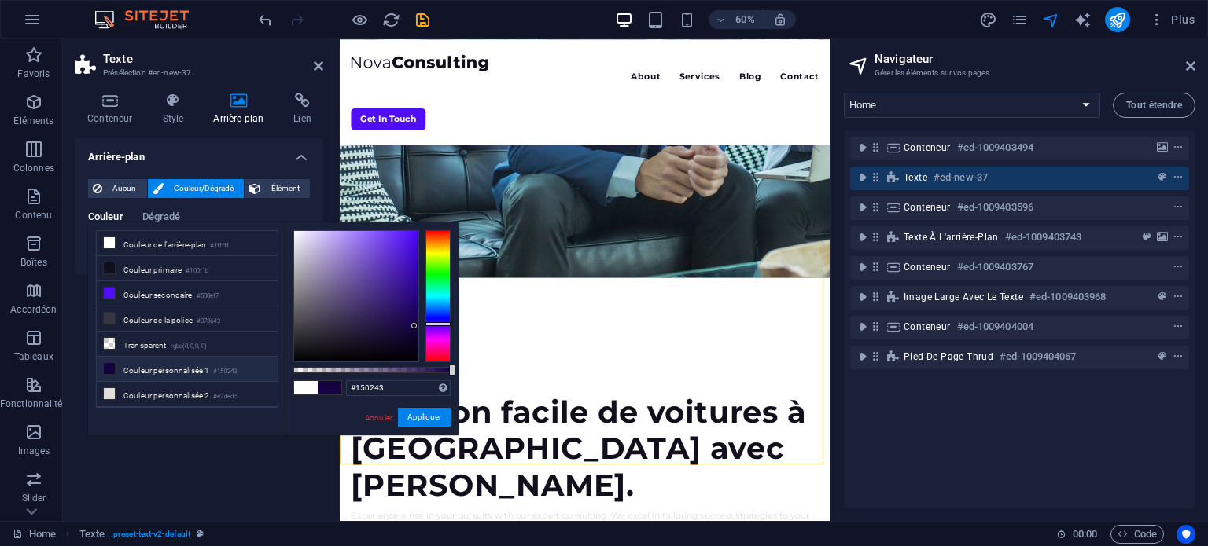
click at [178, 367] on li "Couleur personnalisée 1 #150243" at bounding box center [187, 369] width 181 height 25
click at [170, 333] on li "Transparent rgba(0,0,0,.0)" at bounding box center [187, 344] width 181 height 25
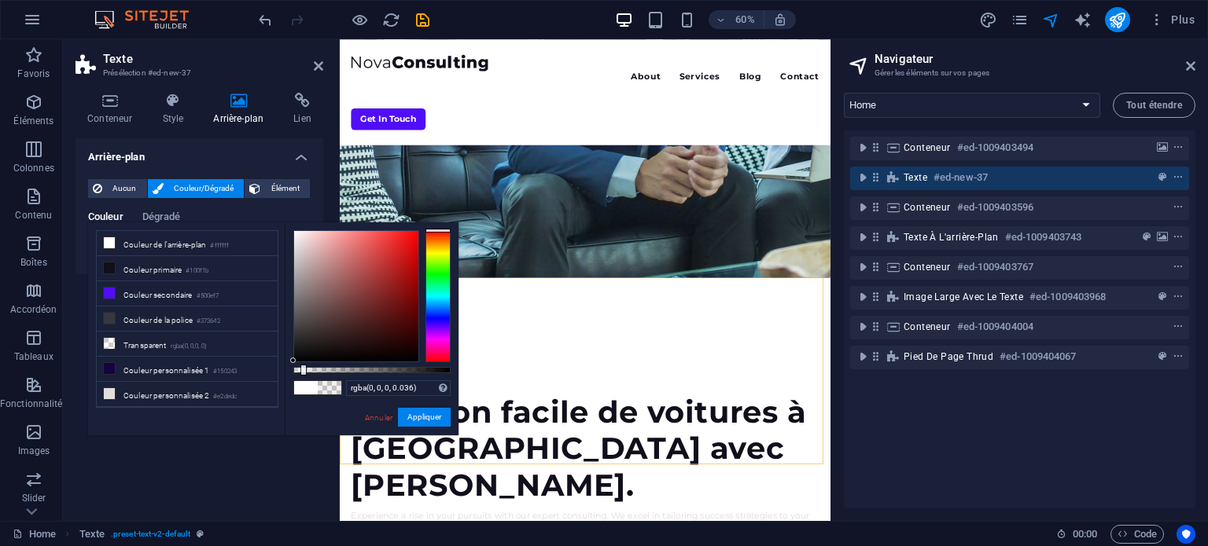
type input "rgba(0, 0, 0, 0.031)"
click at [298, 373] on div at bounding box center [299, 370] width 6 height 11
click at [425, 412] on button "Appliquer" at bounding box center [424, 417] width 53 height 19
